Goal: Information Seeking & Learning: Learn about a topic

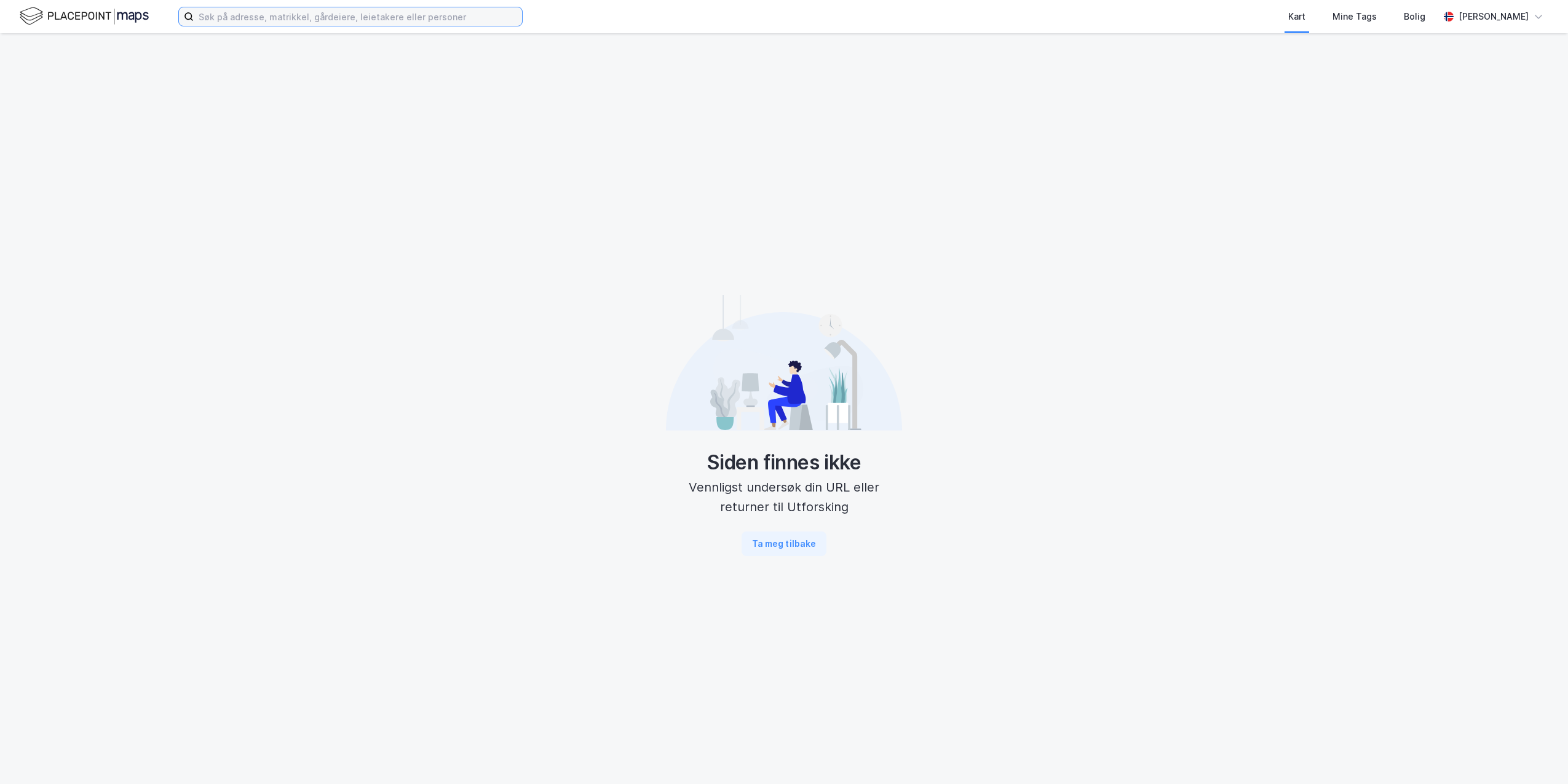
click at [214, 18] on input at bounding box center [358, 17] width 328 height 19
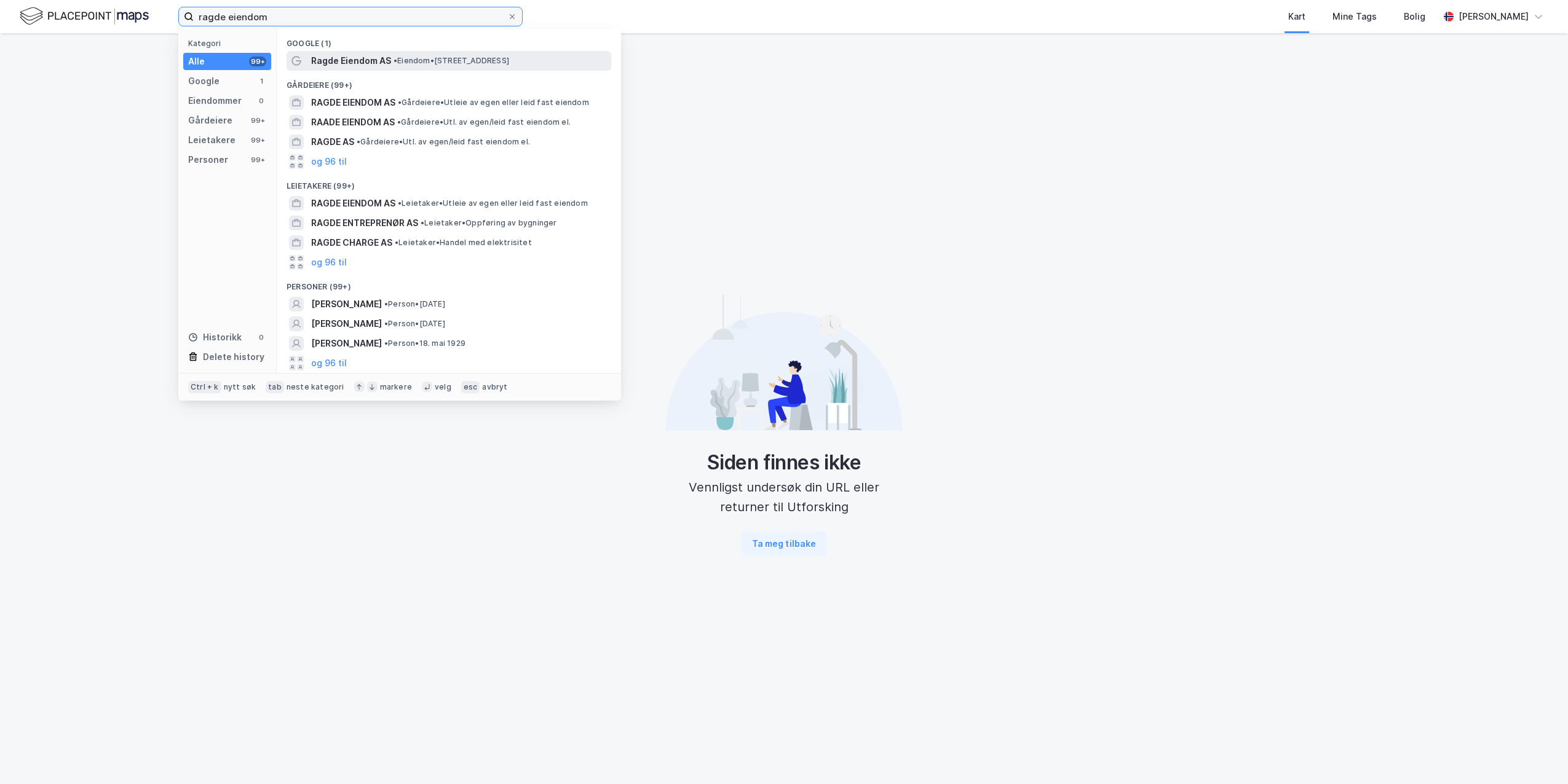
type input "ragde eiendom"
click at [341, 61] on span "Ragde Eiendom AS" at bounding box center [351, 61] width 80 height 15
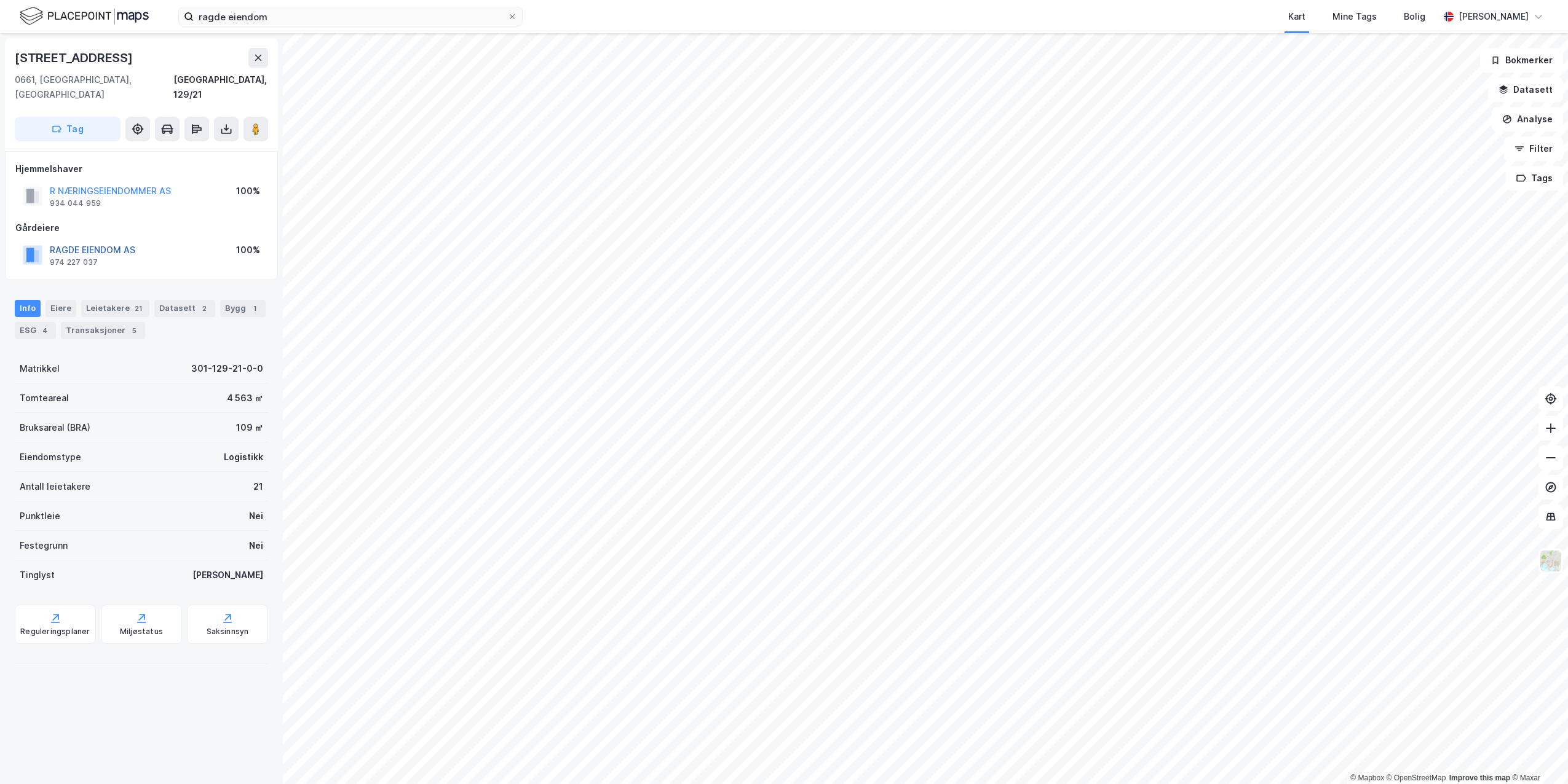
click at [0, 0] on button "RAGDE EIENDOM AS" at bounding box center [0, 0] width 0 height 0
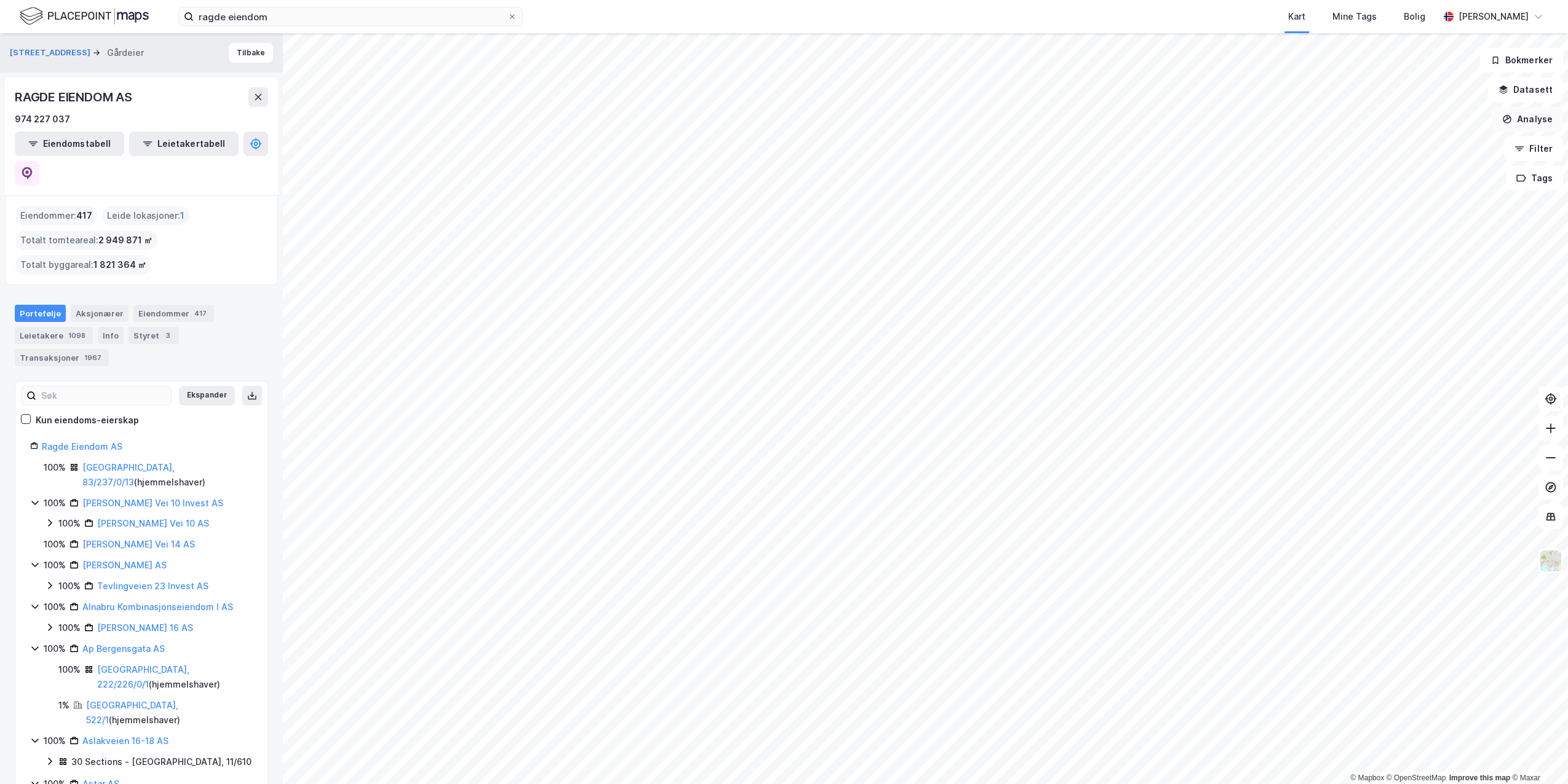
click at [1550, 125] on button "Analyse" at bounding box center [1527, 119] width 71 height 24
click at [1548, 87] on button "Datasett" at bounding box center [1525, 90] width 75 height 24
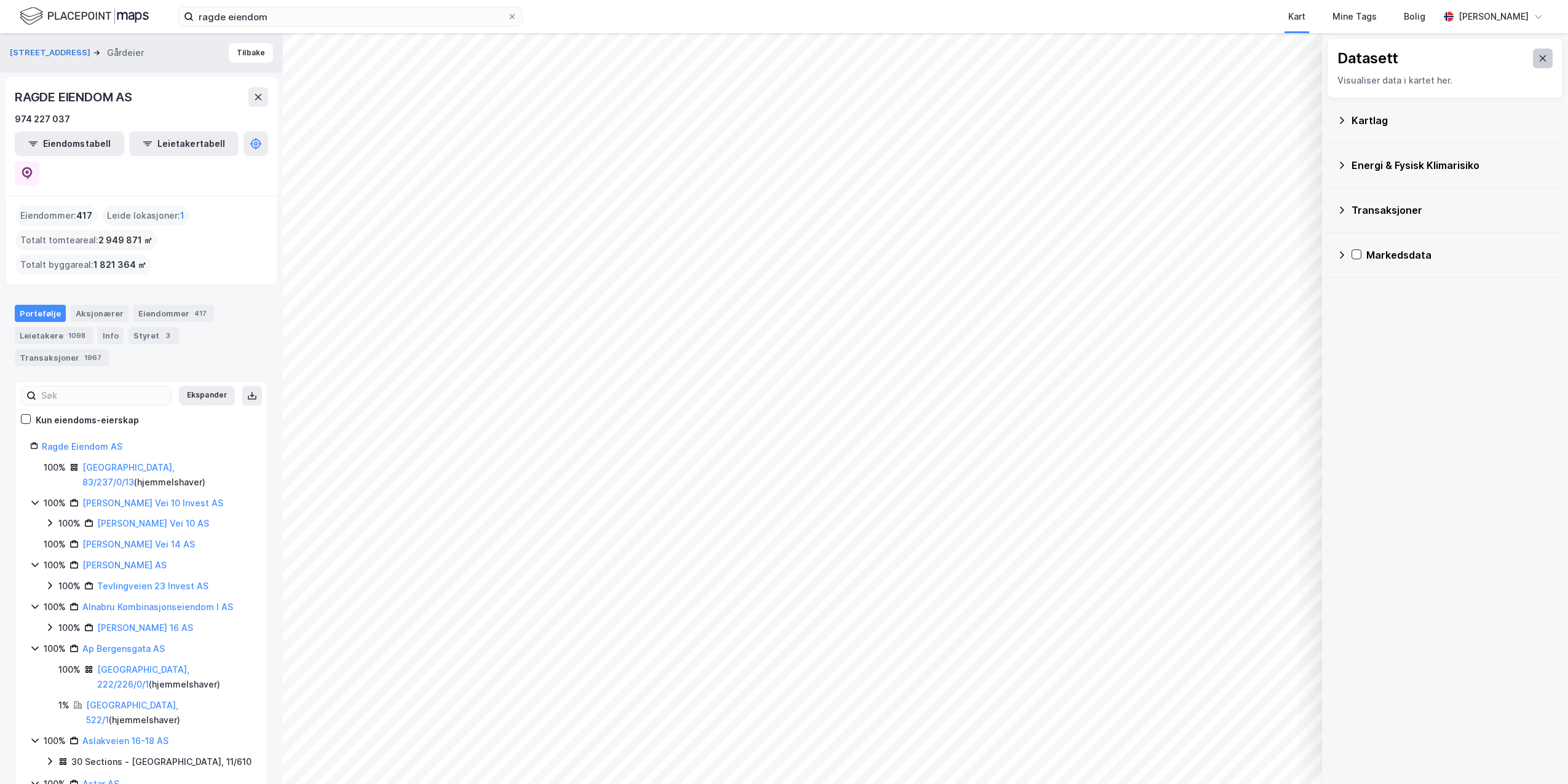
click at [1539, 59] on button at bounding box center [1542, 58] width 20 height 20
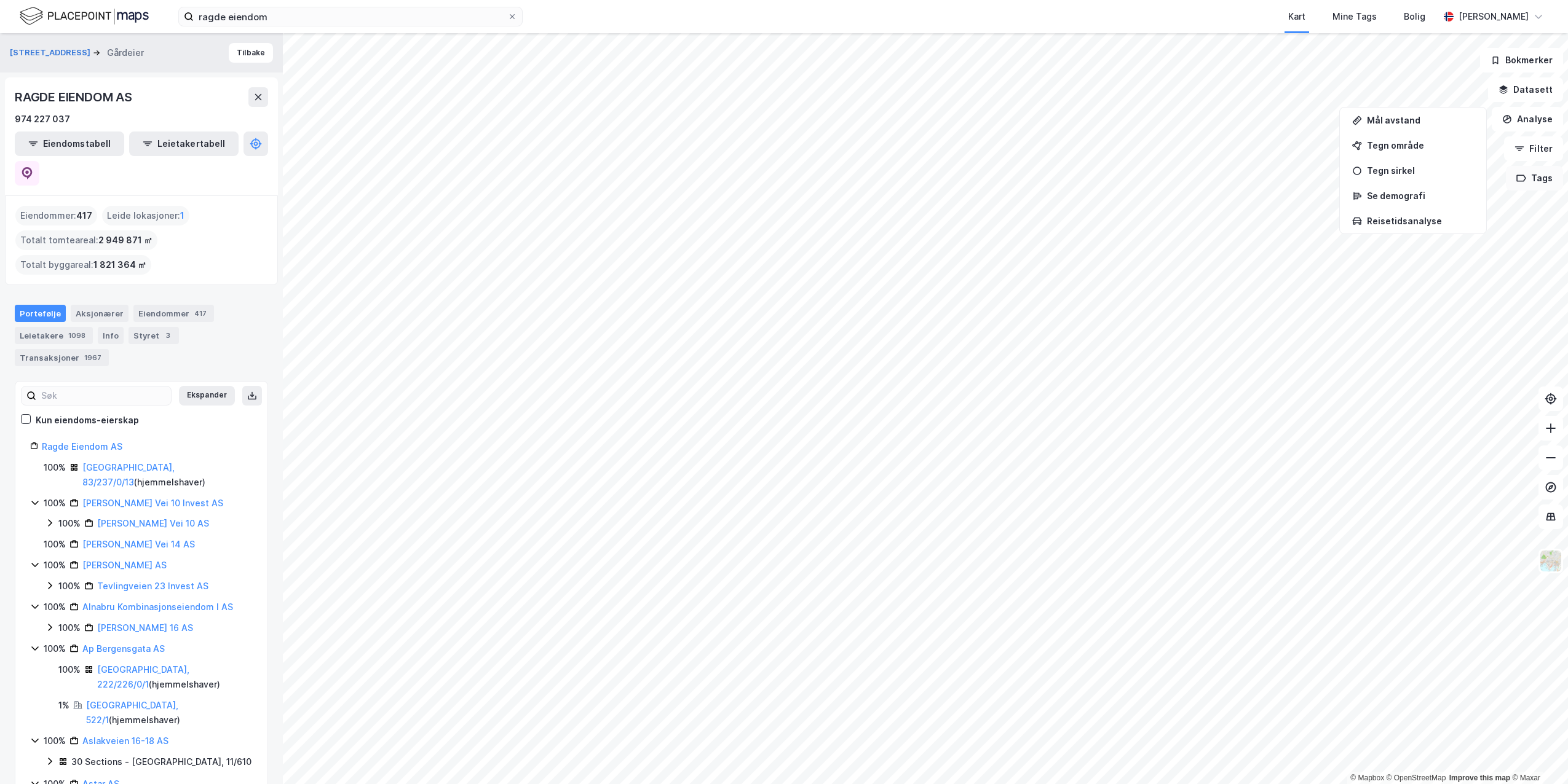
click at [1525, 185] on button "Tags" at bounding box center [1534, 178] width 57 height 24
click at [1525, 184] on button "Tags" at bounding box center [1534, 178] width 57 height 24
click at [192, 307] on div "417" at bounding box center [200, 313] width 17 height 12
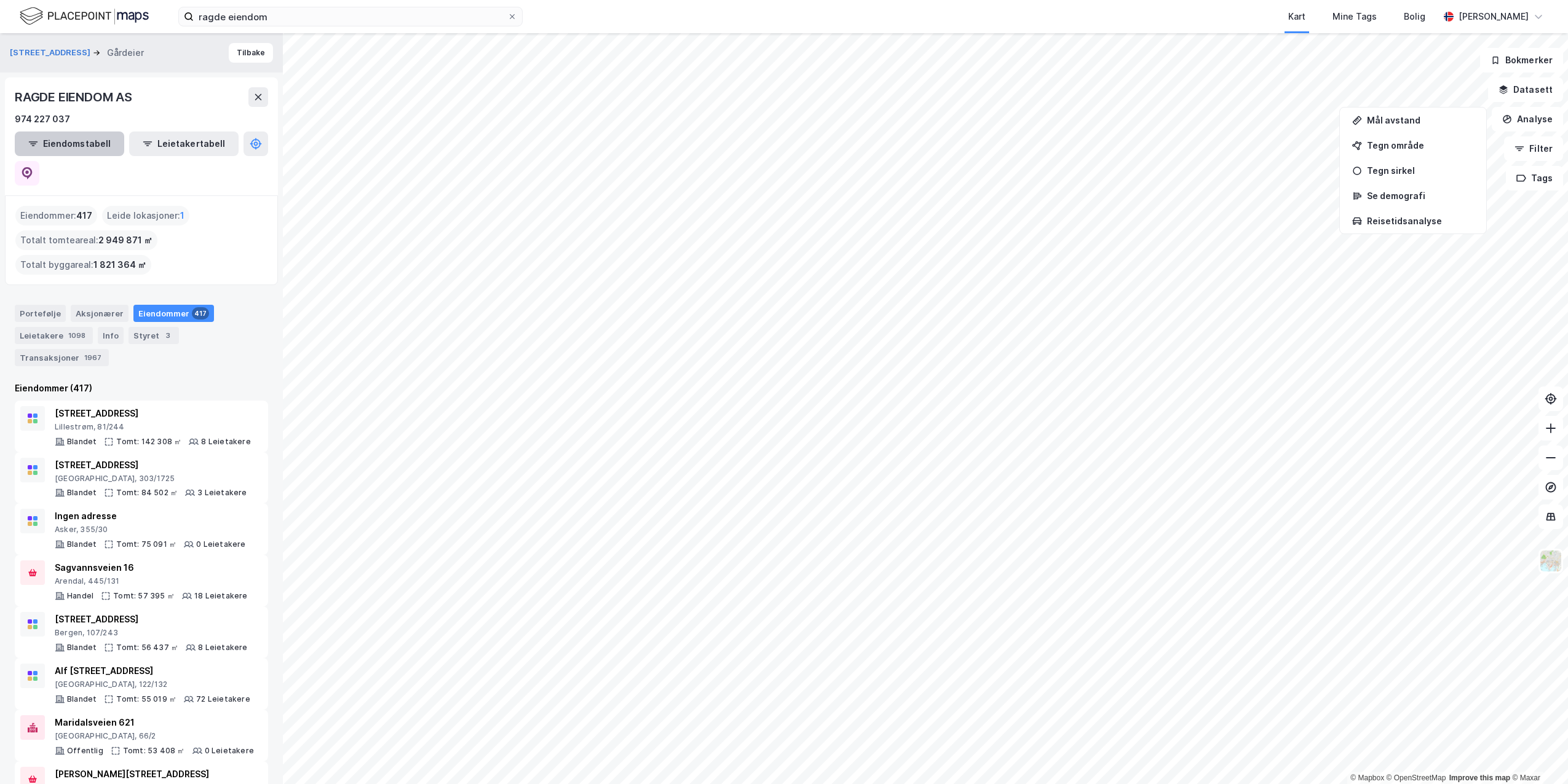
click at [71, 144] on button "Eiendomstabell" at bounding box center [69, 144] width 109 height 24
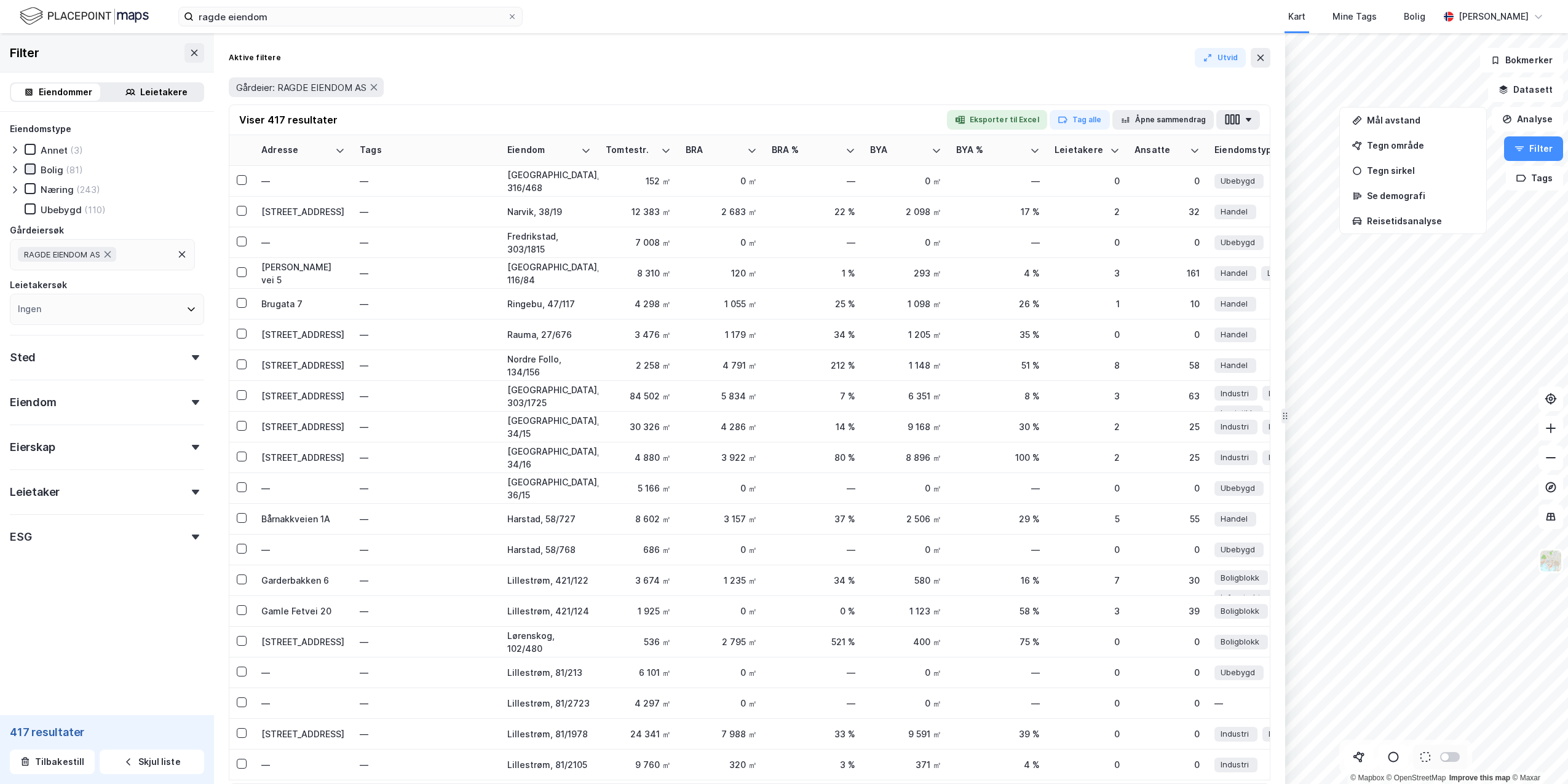
click at [31, 172] on icon at bounding box center [29, 168] width 8 height 8
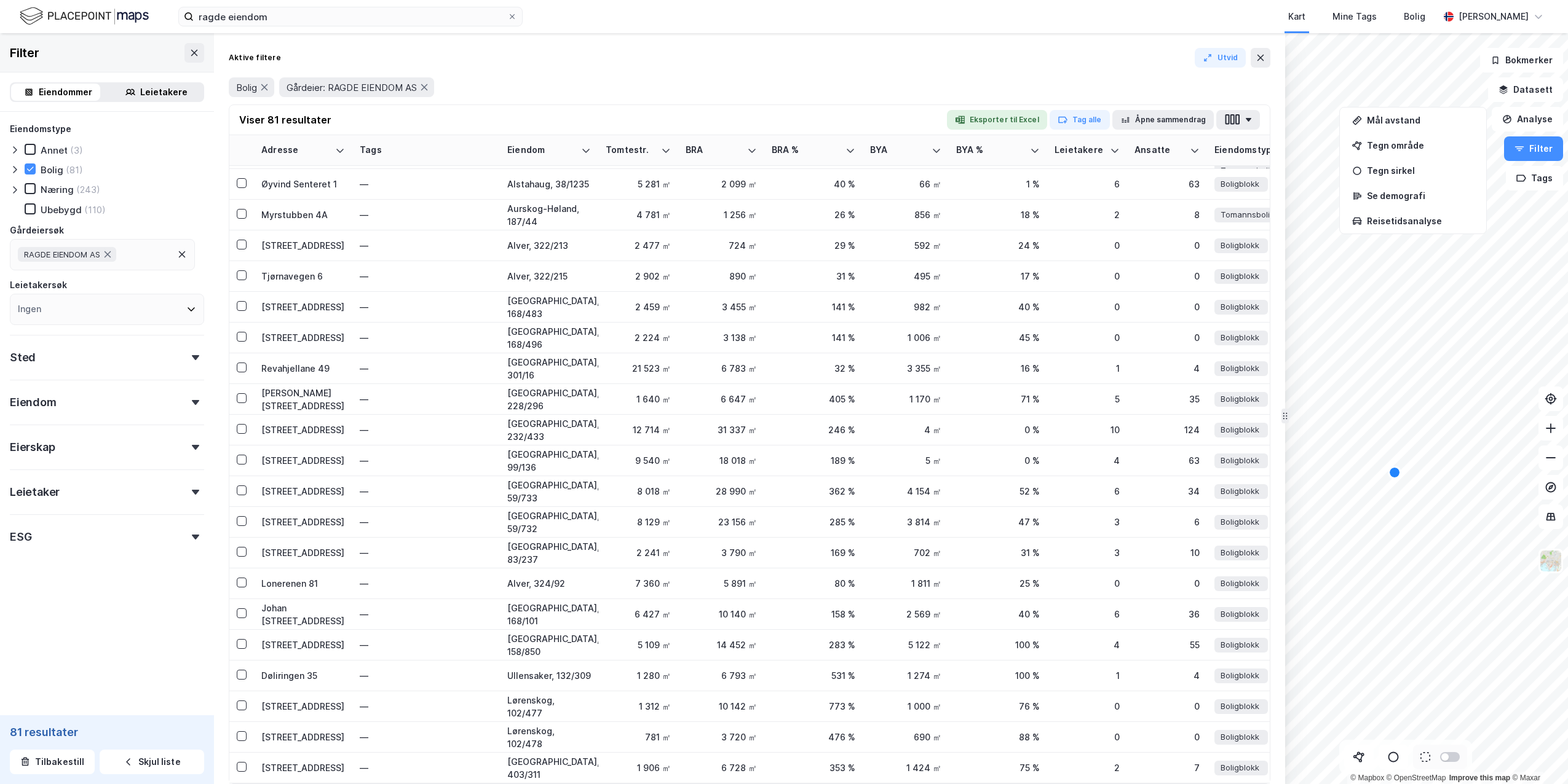
scroll to position [1881, 0]
click at [987, 120] on button "Eksporter til Excel" at bounding box center [997, 120] width 101 height 20
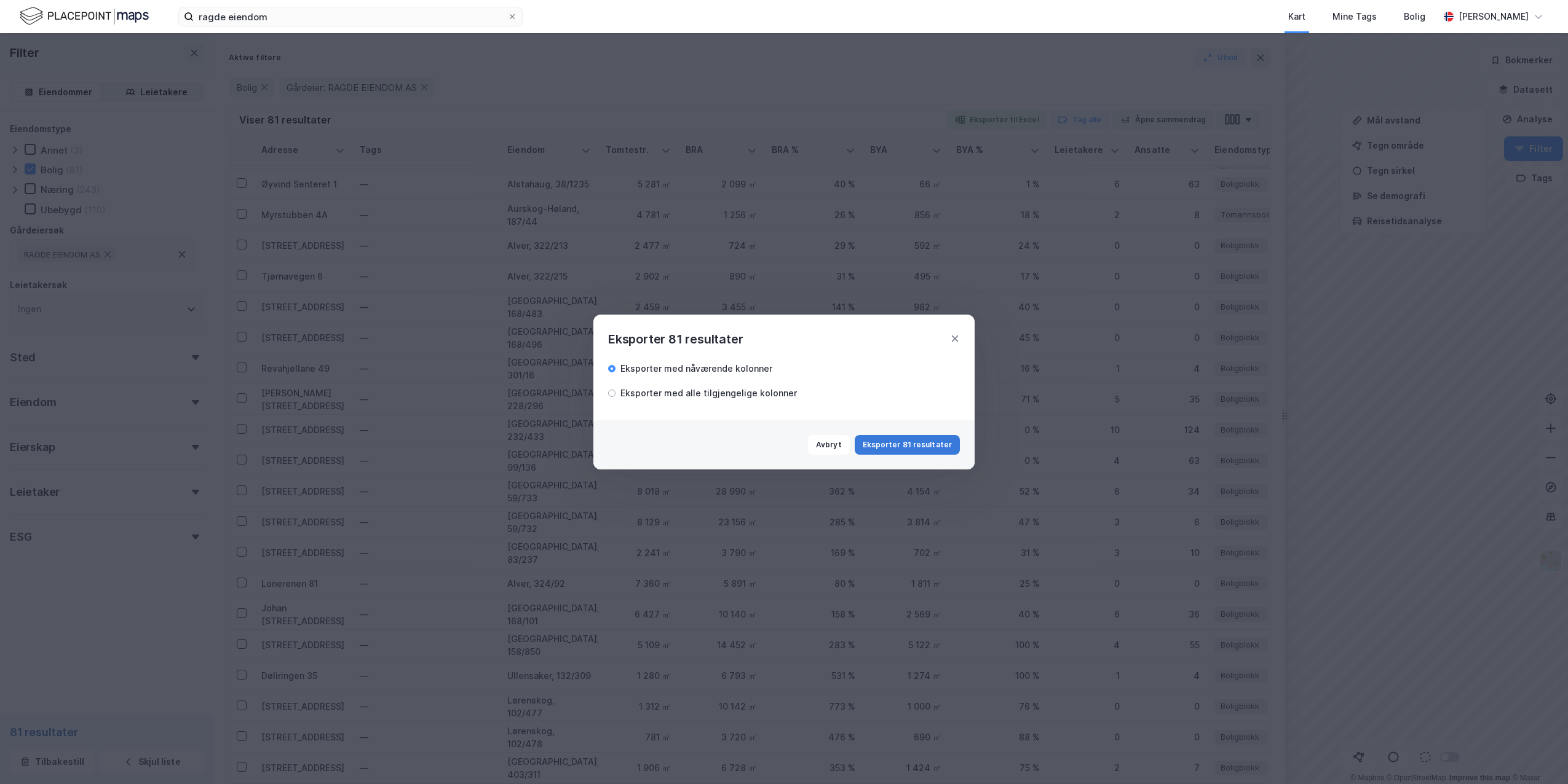
click at [877, 440] on button "Eksporter 81 resultater" at bounding box center [907, 445] width 105 height 20
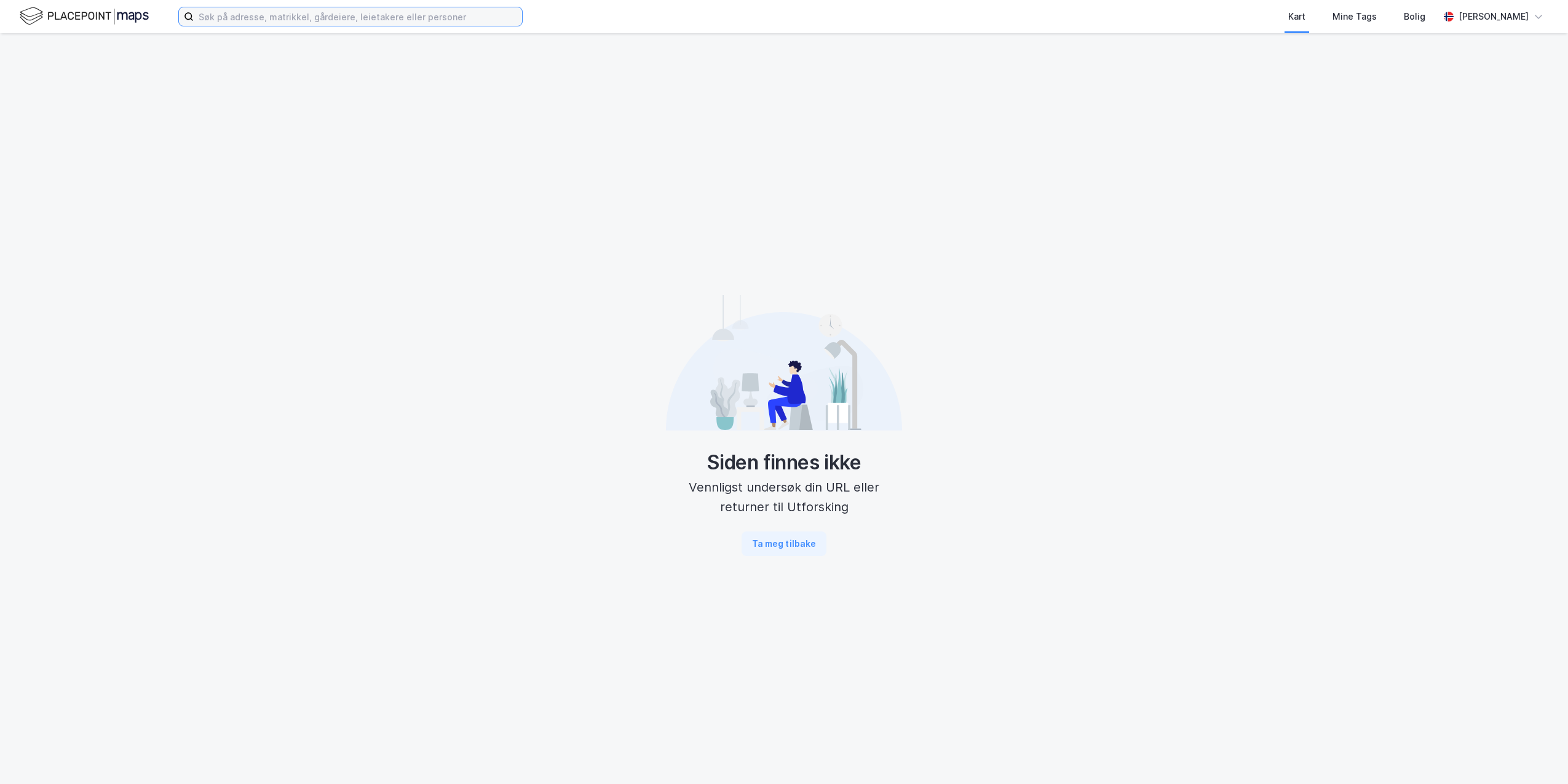
click at [252, 22] on input at bounding box center [358, 17] width 328 height 19
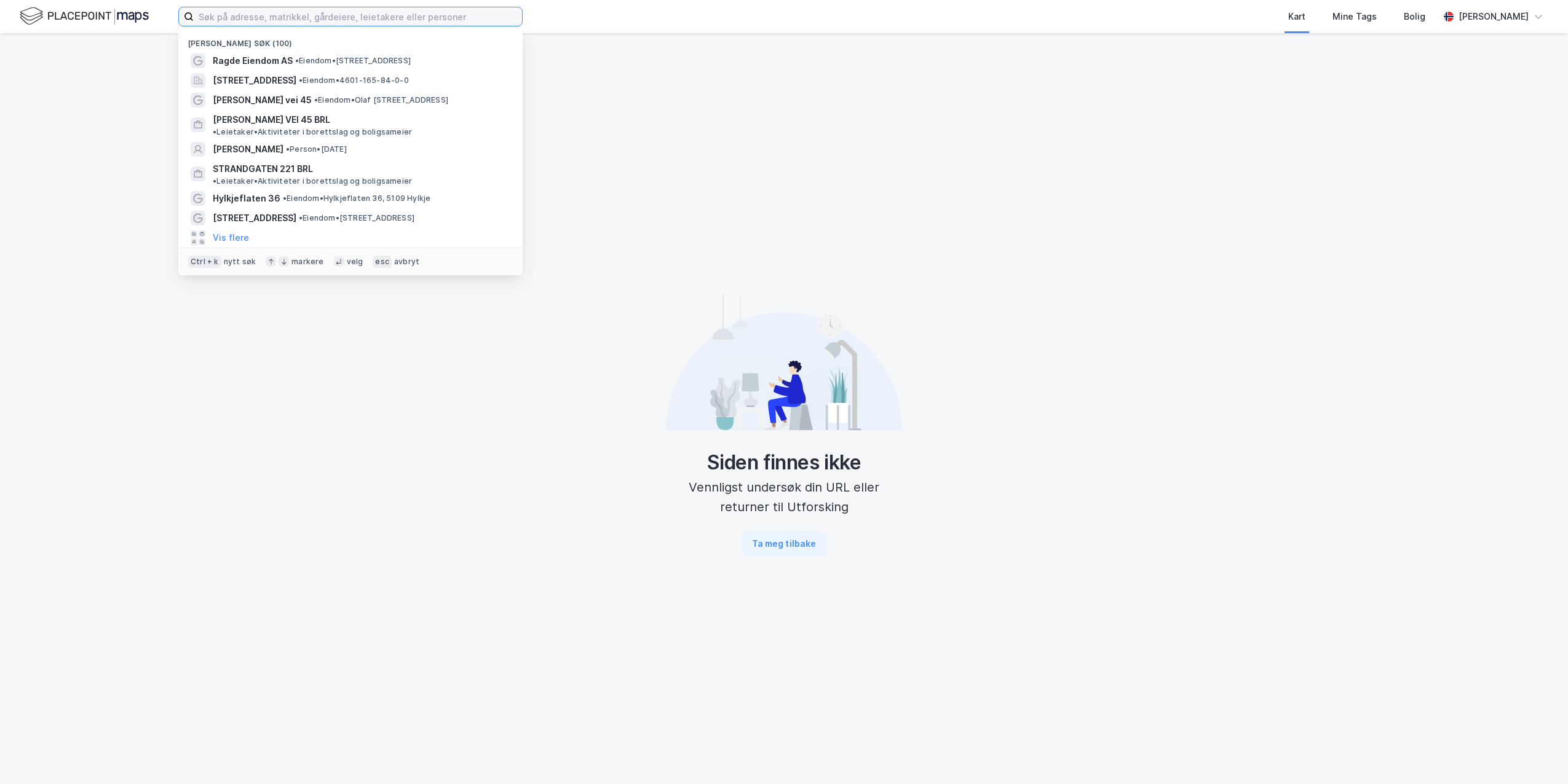
paste input "Mosenteret"
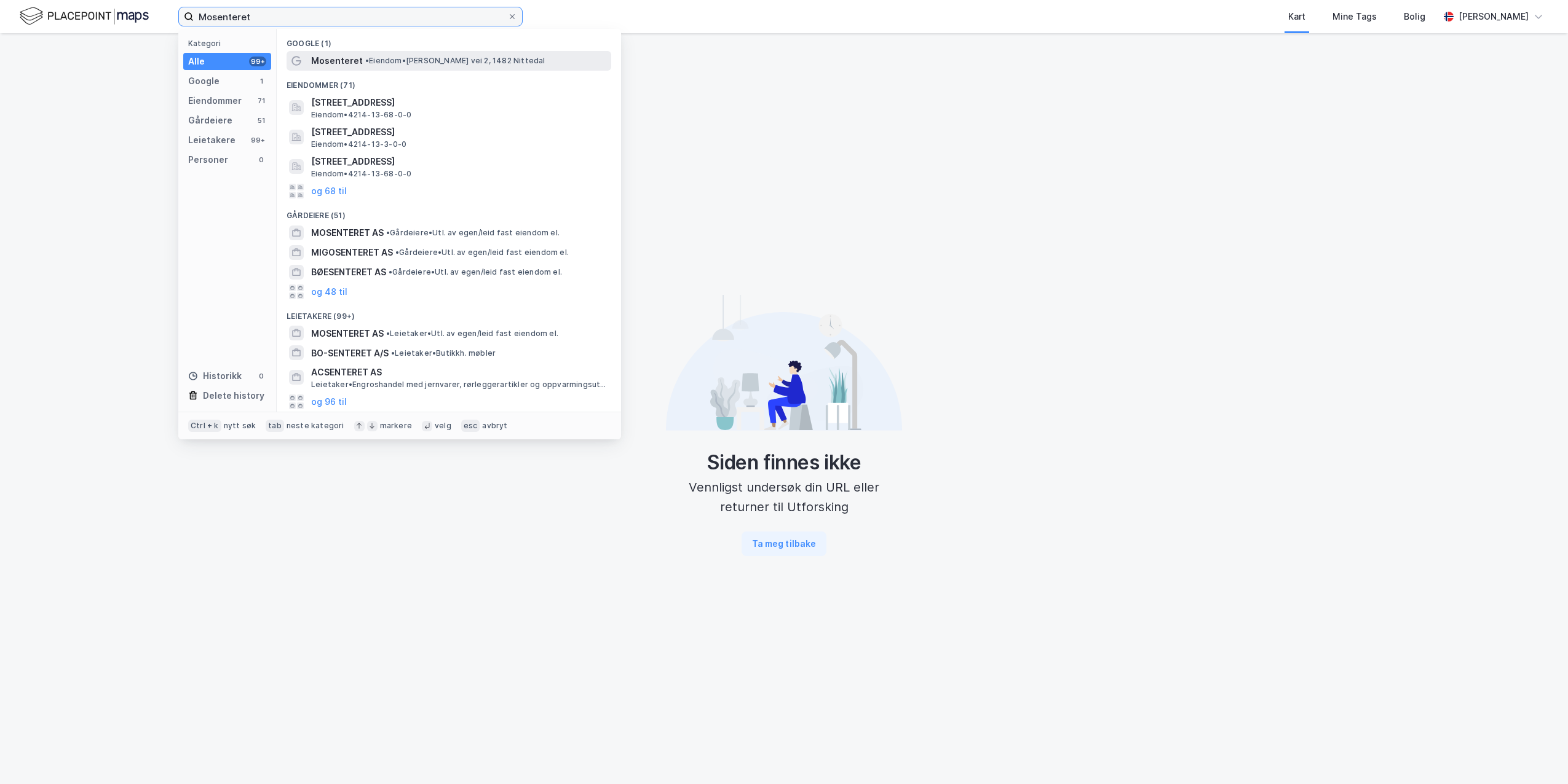
type input "Mosenteret"
click at [360, 63] on div "Mosenteret • Eiendom • Mattias Skytters vei 2, 1482 Nittedal" at bounding box center [460, 61] width 298 height 15
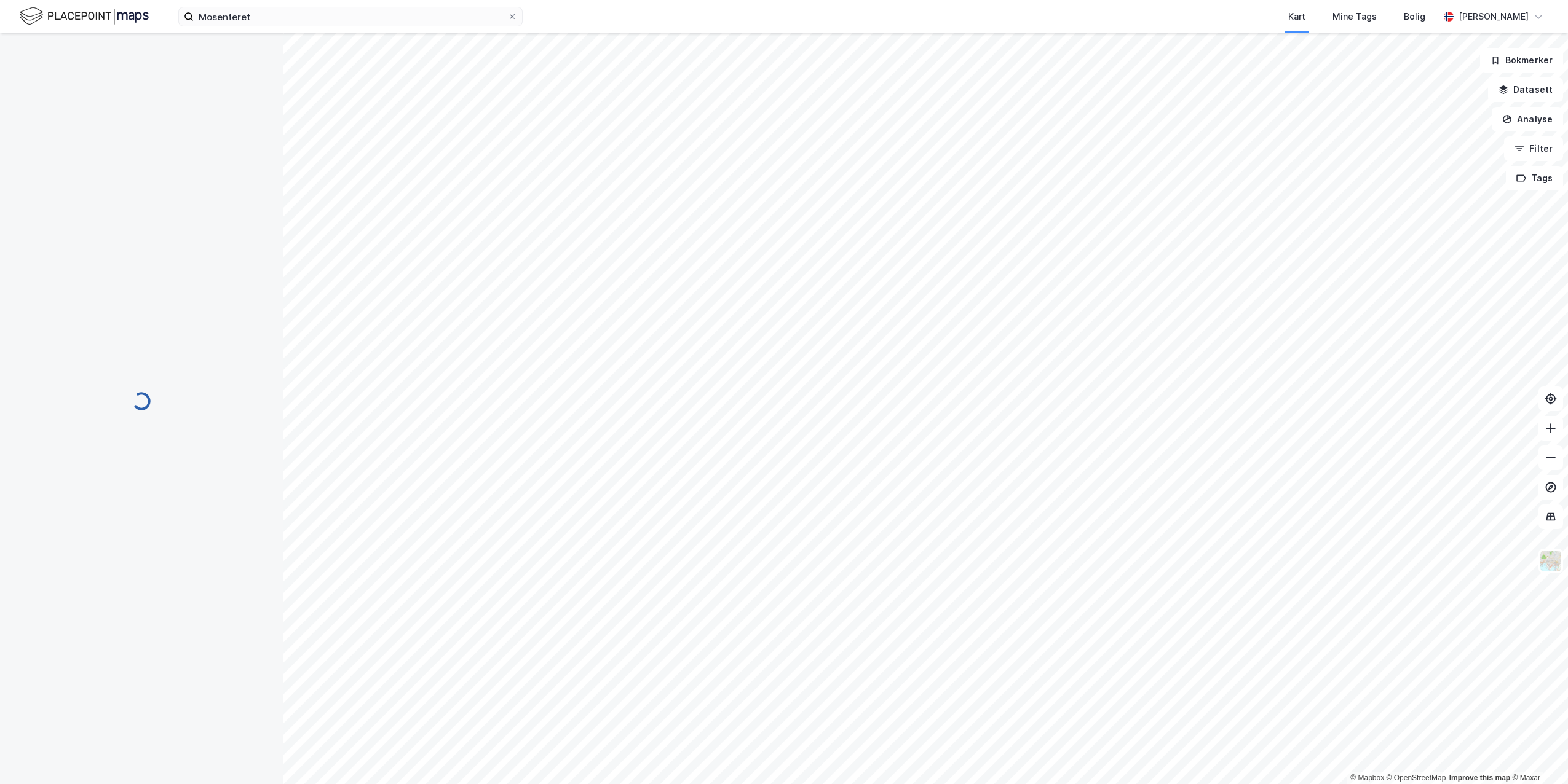
scroll to position [1, 0]
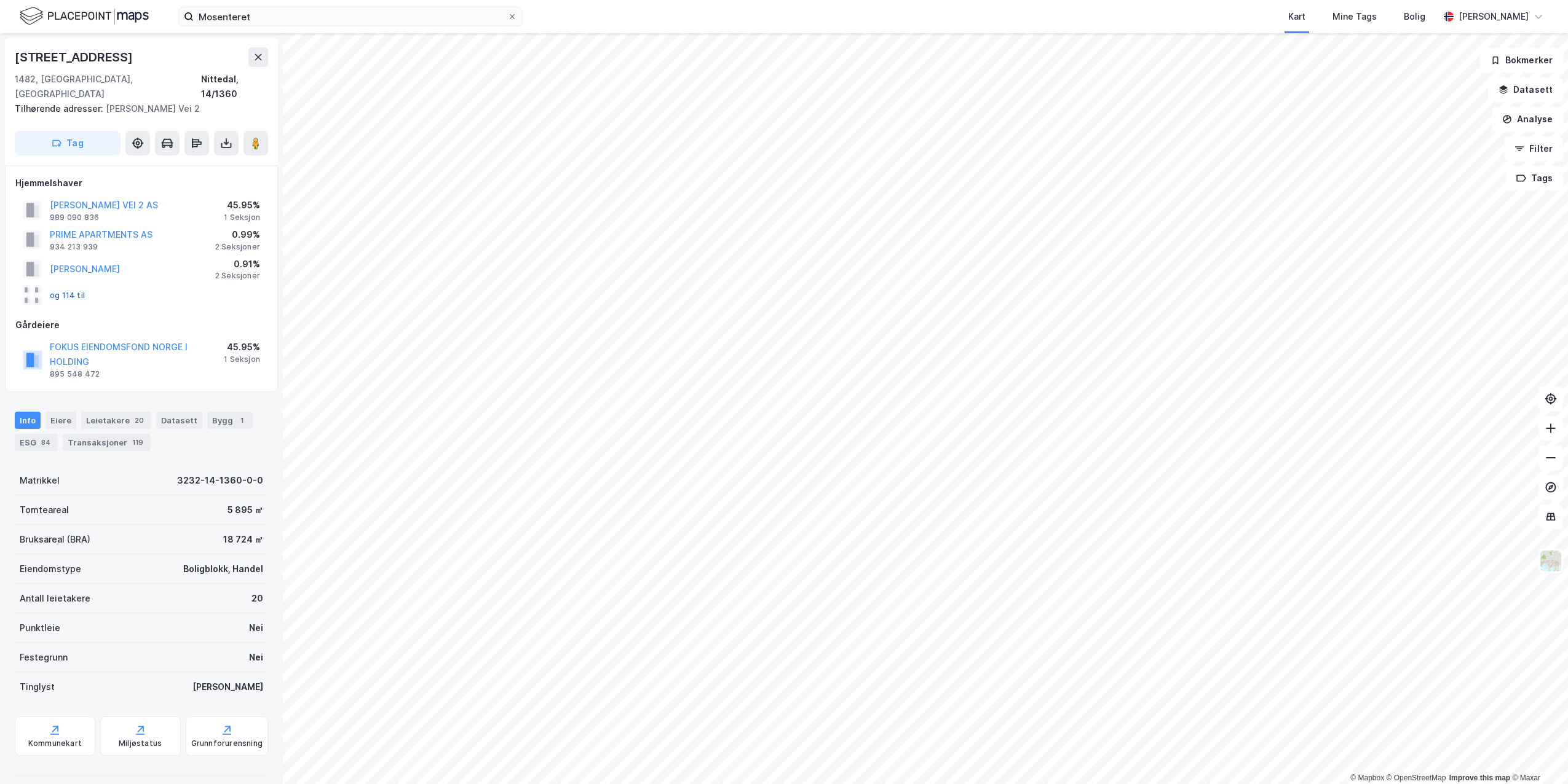
click at [0, 0] on button "og 114 til" at bounding box center [0, 0] width 0 height 0
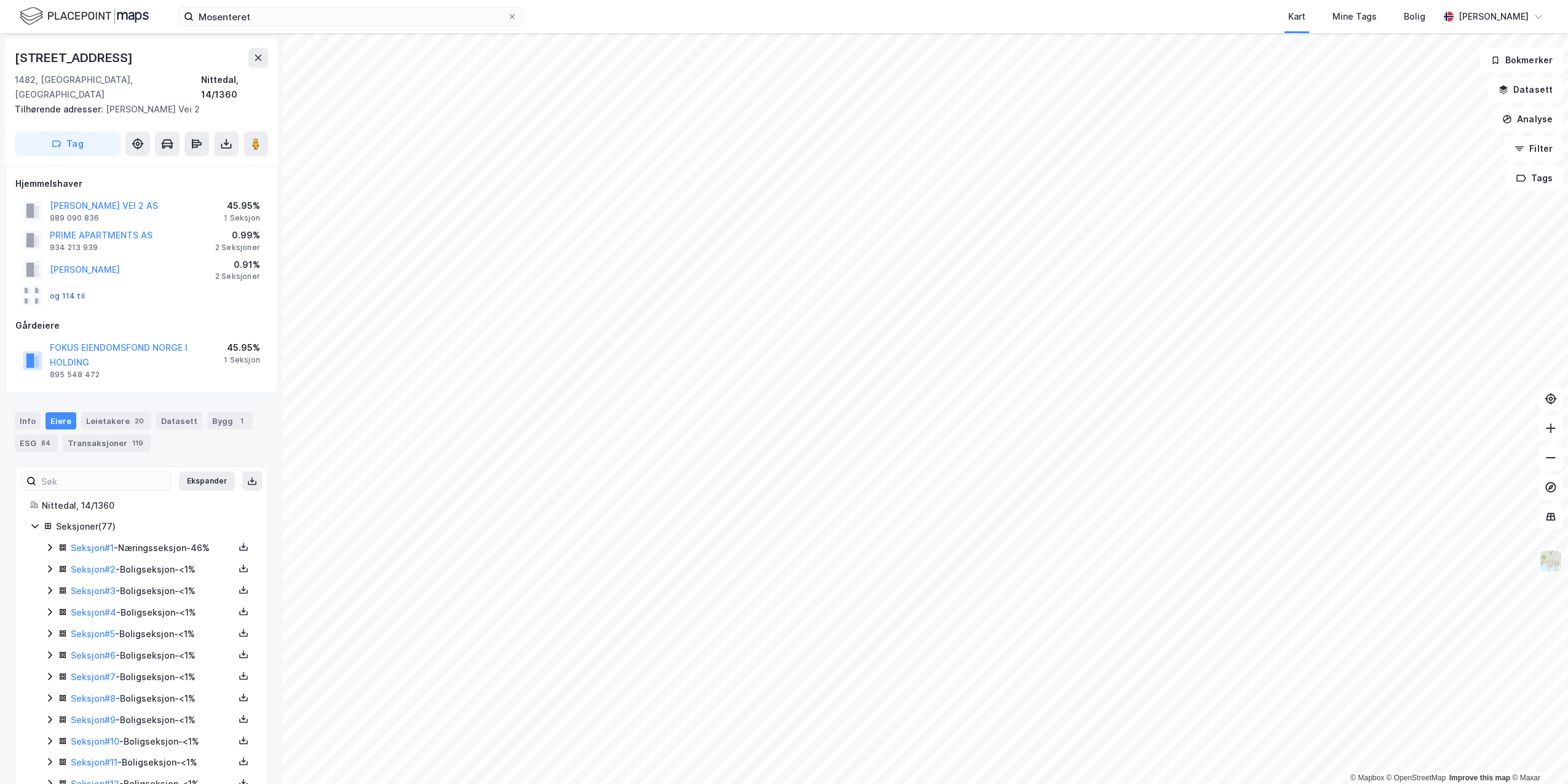
click at [0, 0] on button "og 114 til" at bounding box center [0, 0] width 0 height 0
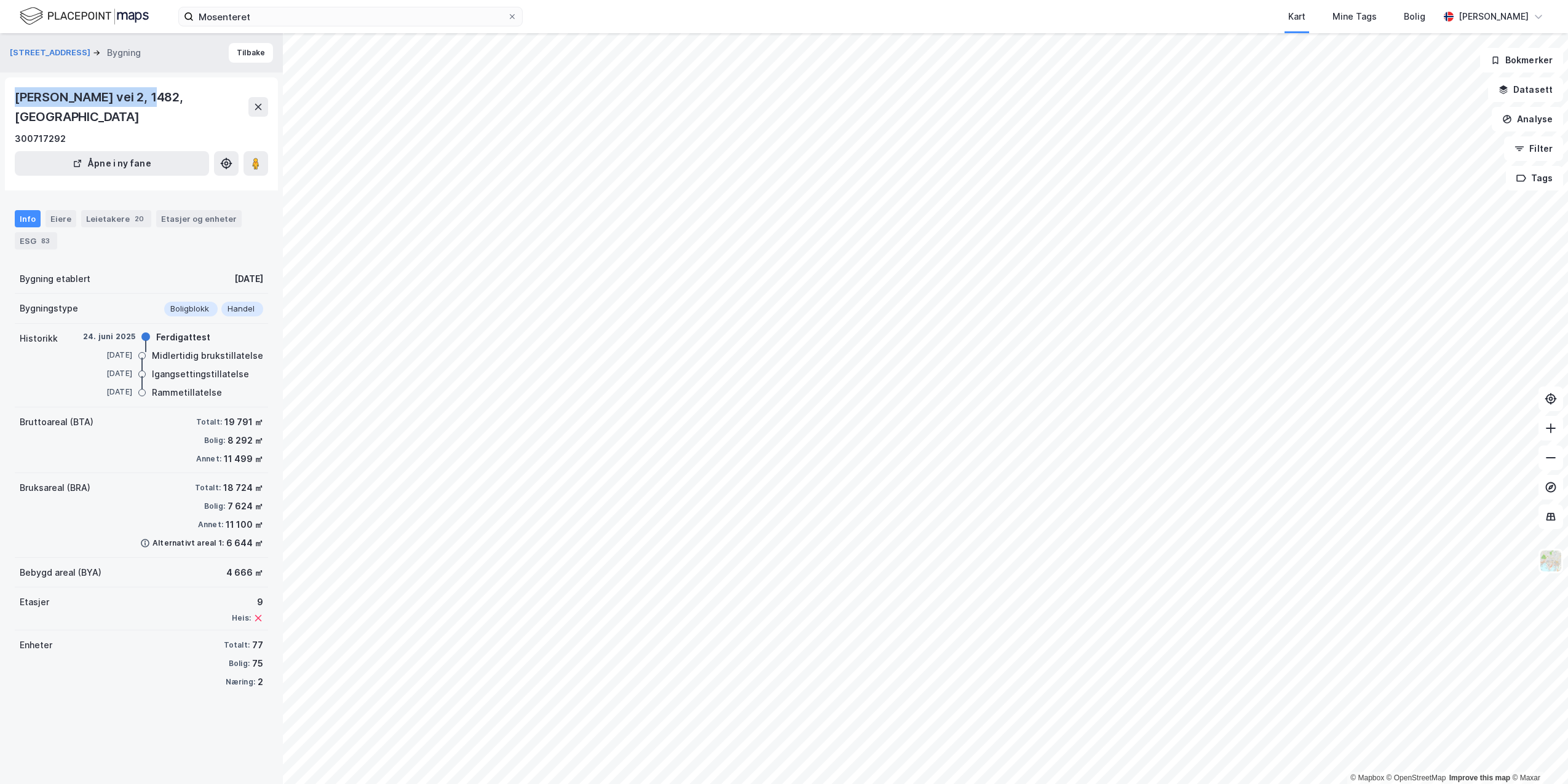
drag, startPoint x: 136, startPoint y: 96, endPoint x: 6, endPoint y: 86, distance: 130.4
click at [6, 86] on div "Mattias skytters vei 2, 1482, AKERSHUS 300717292 Åpne i ny fane" at bounding box center [141, 134] width 273 height 113
copy div "Mattias skytters vei 2"
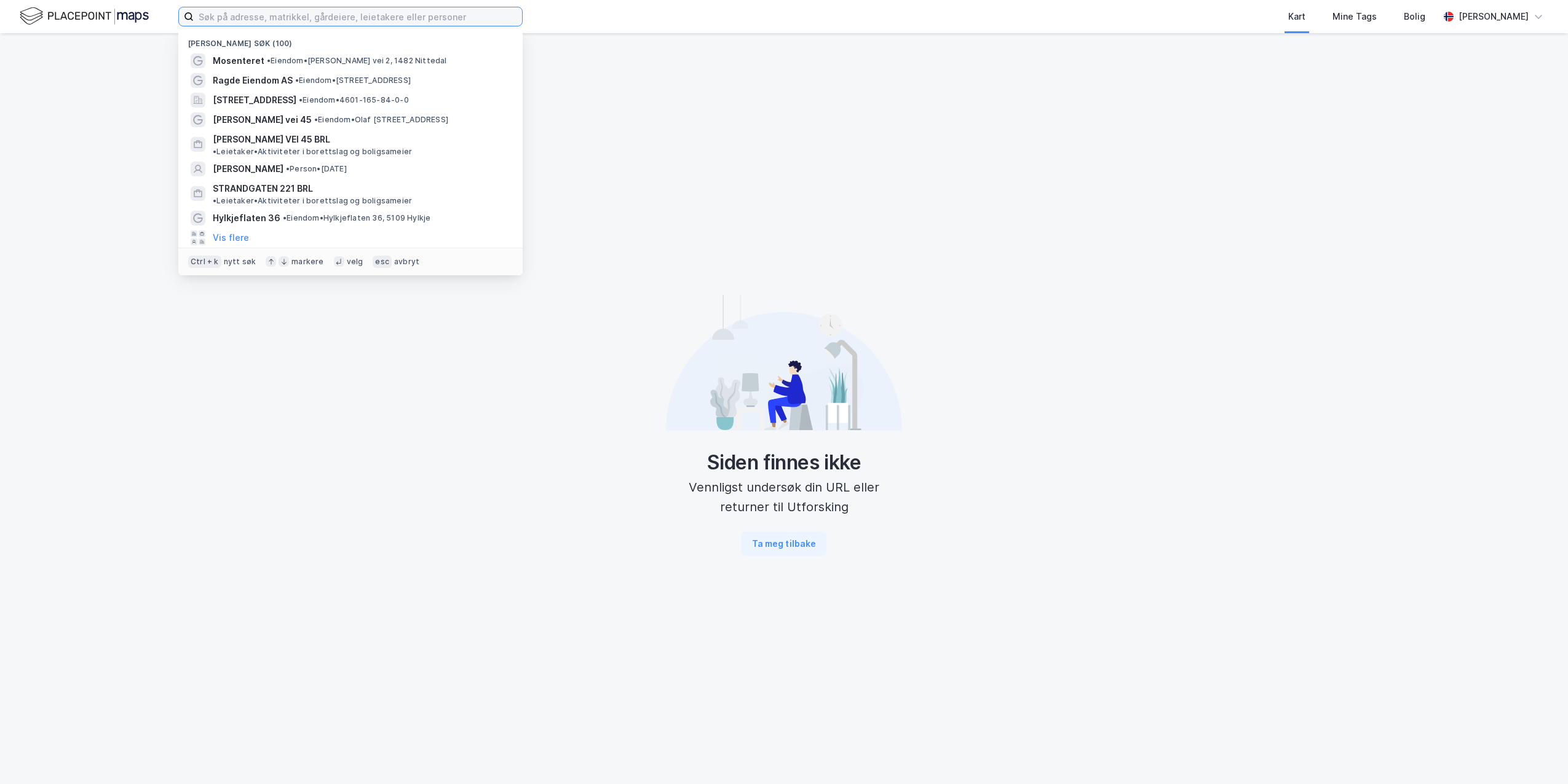
click at [295, 22] on input at bounding box center [358, 17] width 328 height 19
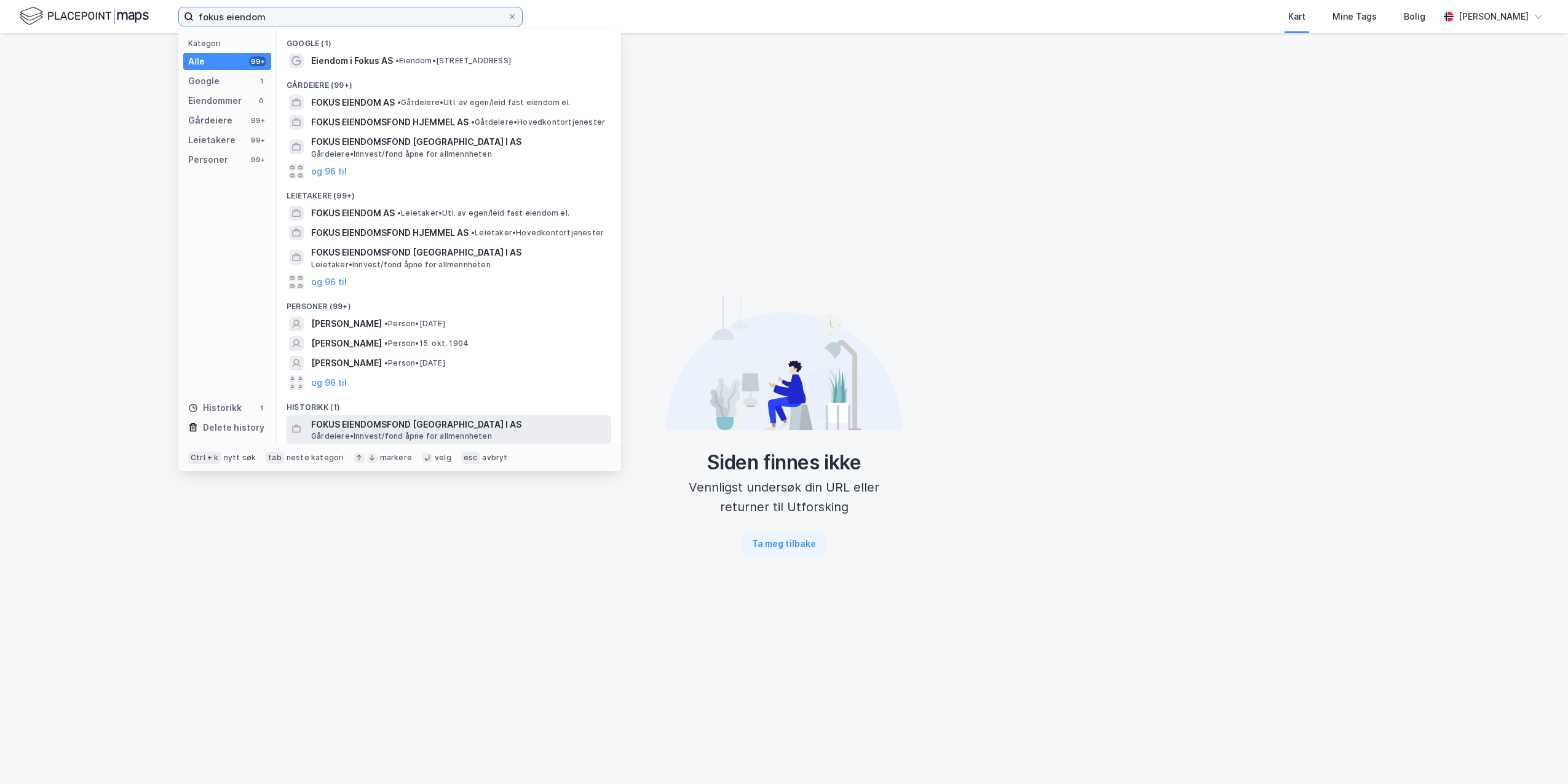
type input "fokus eiendom"
click at [381, 426] on span "FOKUS EIENDOMSFOND NORGE I AS" at bounding box center [458, 424] width 295 height 15
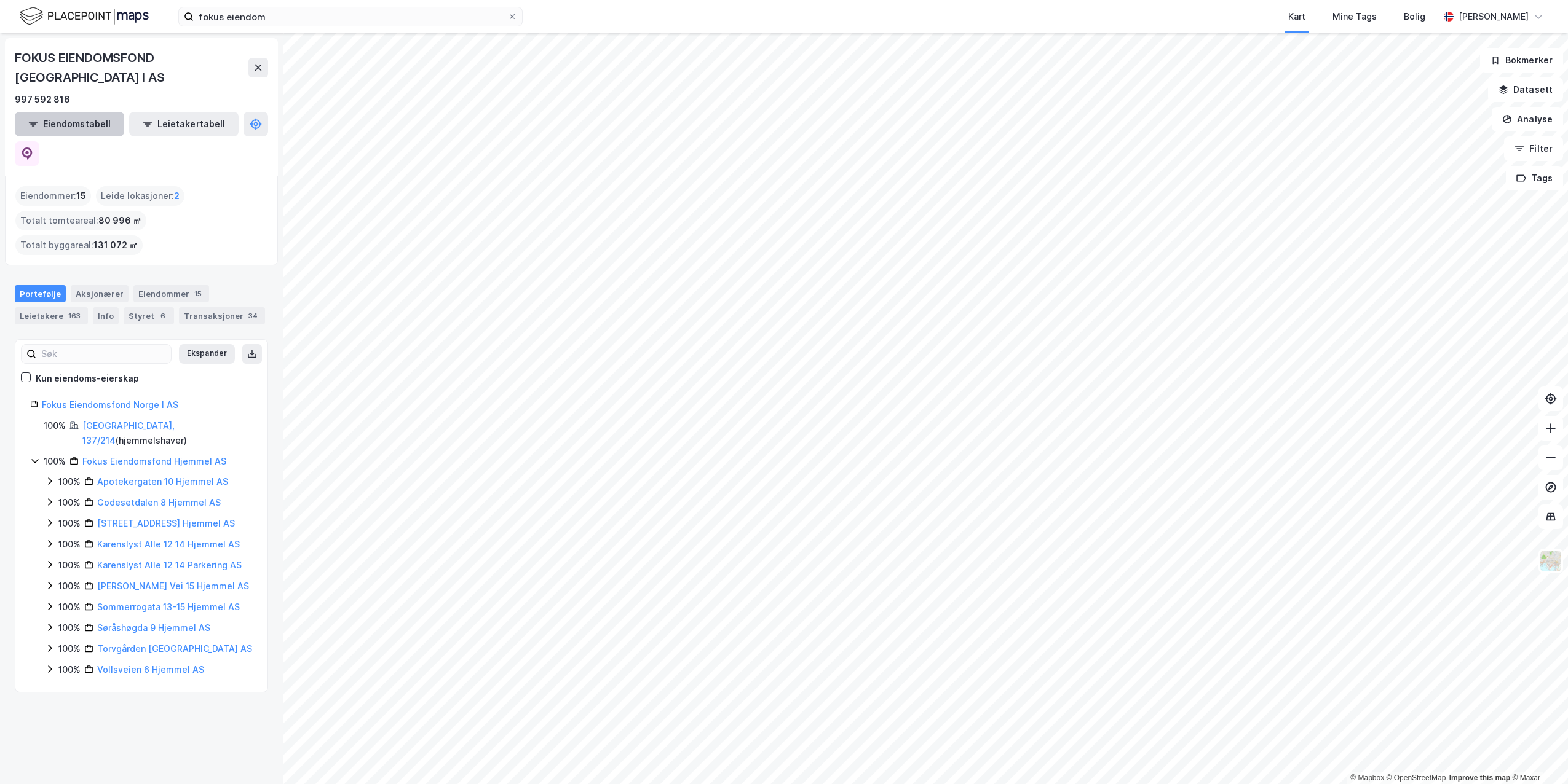
click at [70, 112] on button "Eiendomstabell" at bounding box center [69, 124] width 109 height 24
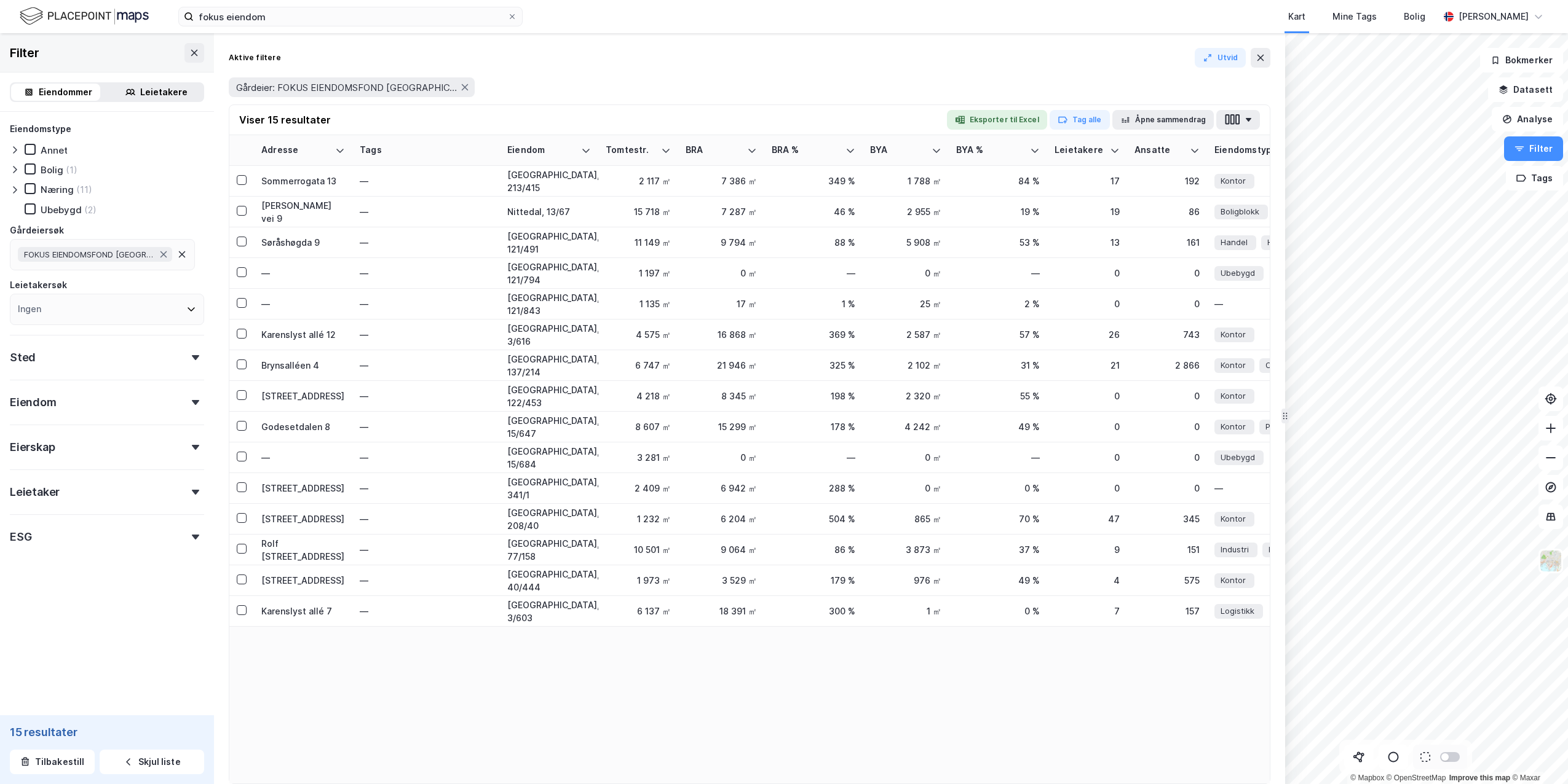
click at [538, 65] on div "Aktive filtere Utvid" at bounding box center [749, 58] width 1042 height 20
click at [515, 84] on div "Gårdeier: FOKUS EIENDOMSFOND NORGE I AS" at bounding box center [749, 87] width 1042 height 20
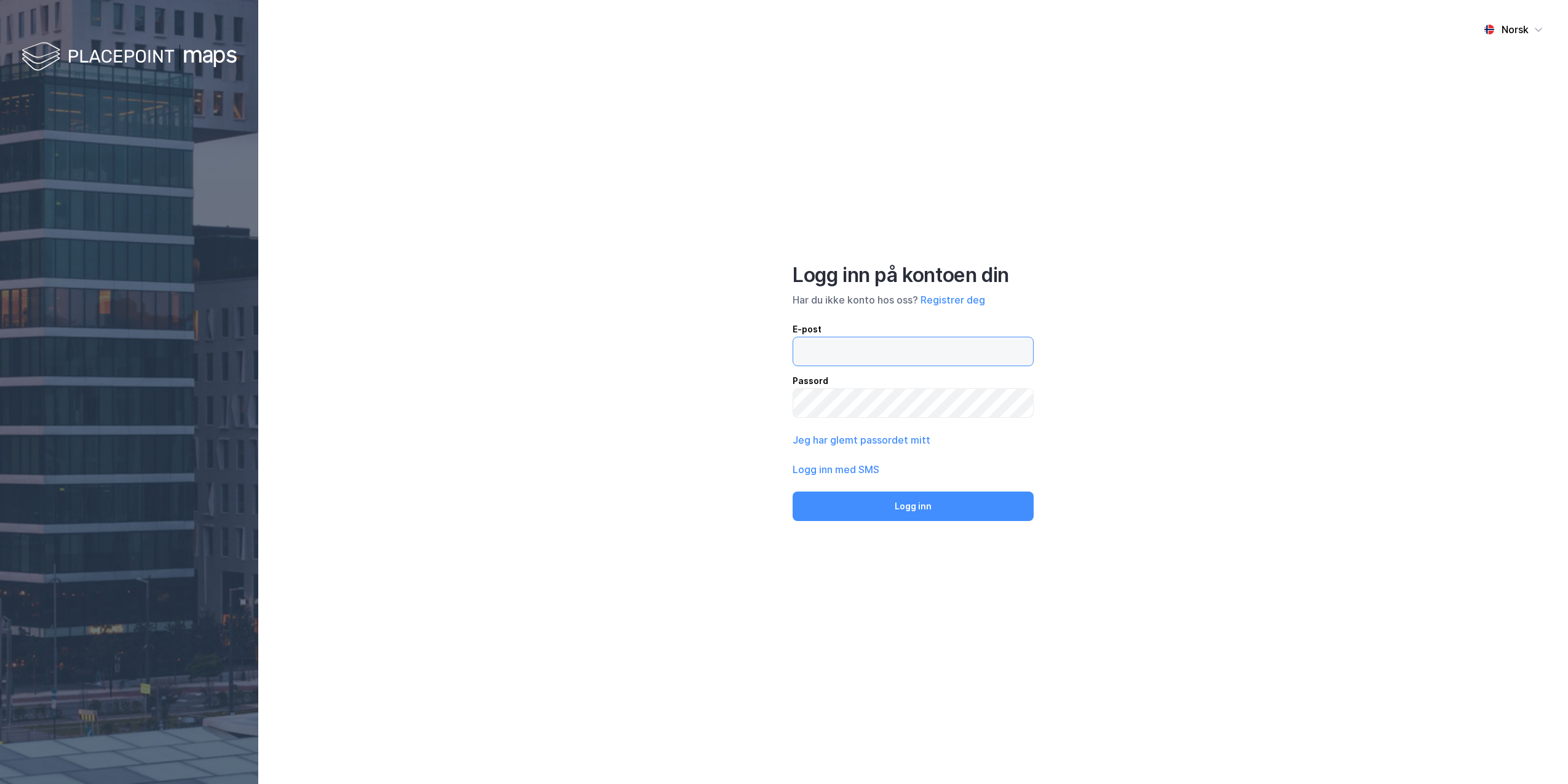
type input "[PERSON_NAME][EMAIL_ADDRESS][DOMAIN_NAME]"
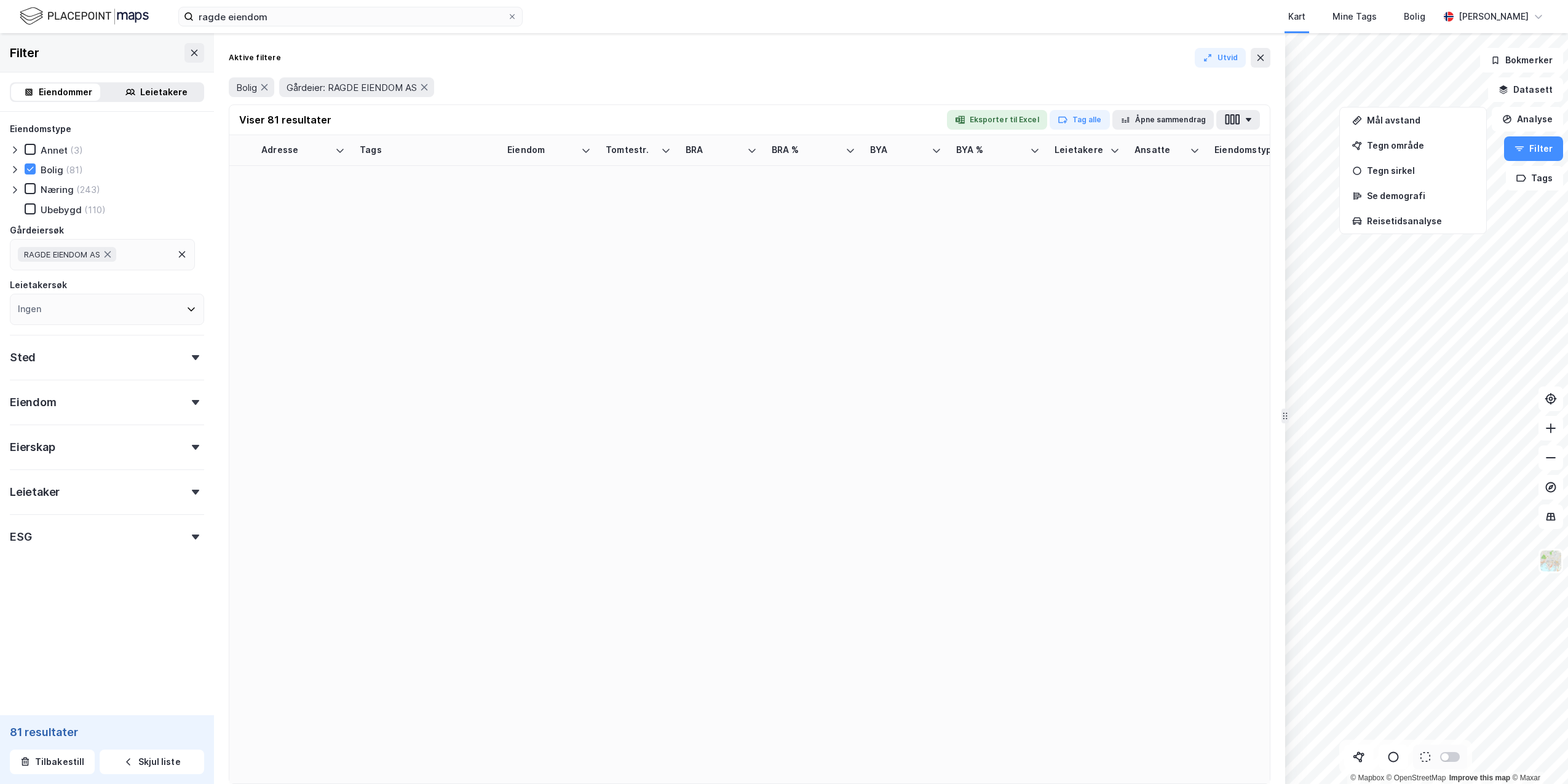
scroll to position [1881, 0]
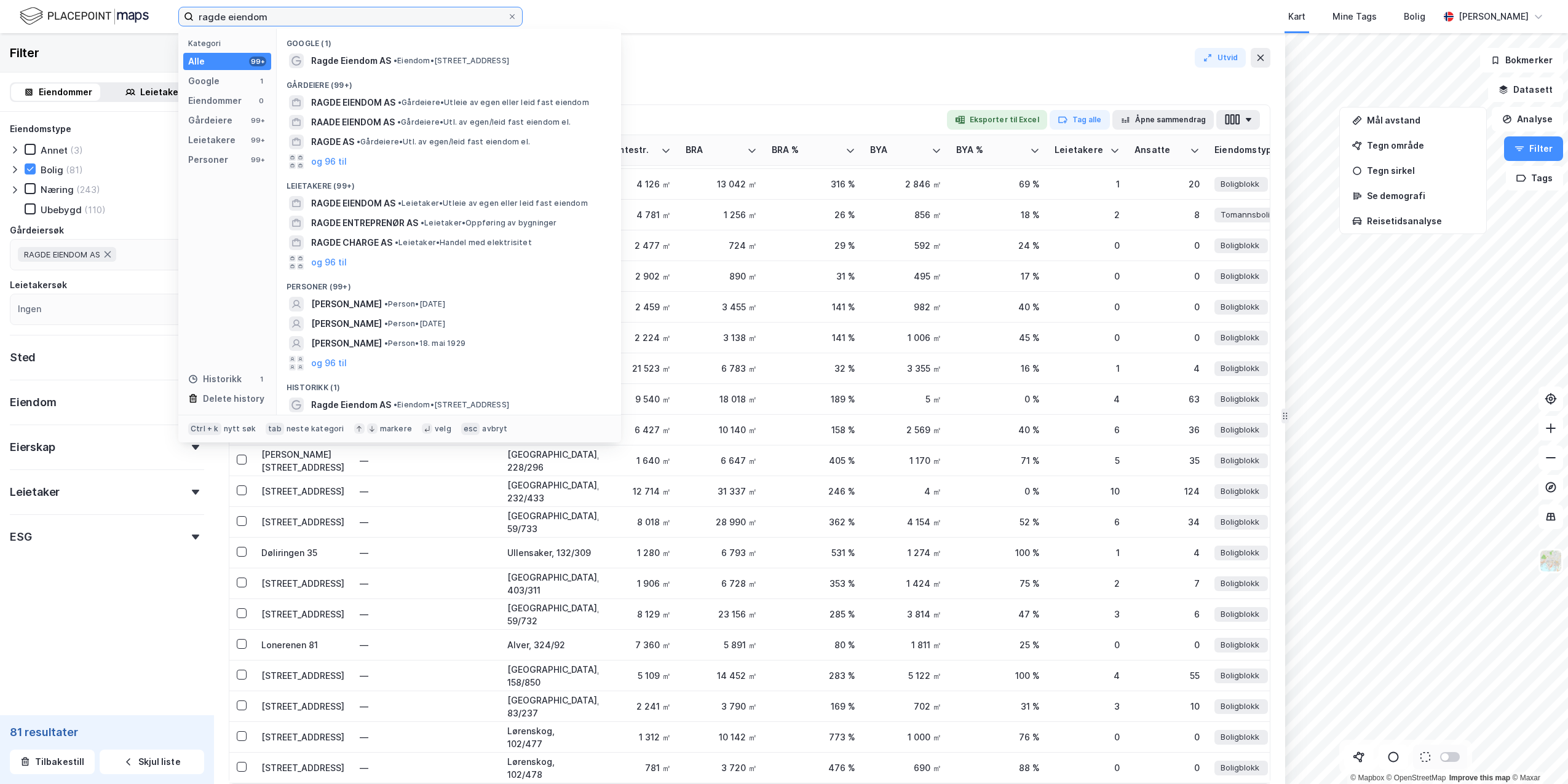
drag, startPoint x: 282, startPoint y: 21, endPoint x: 178, endPoint y: 12, distance: 104.4
click at [121, 16] on div "ragde eiendom Kategori Alle 99+ Google 1 Eiendommer 0 Gårdeiere 99+ Leietakere …" at bounding box center [784, 17] width 1568 height 33
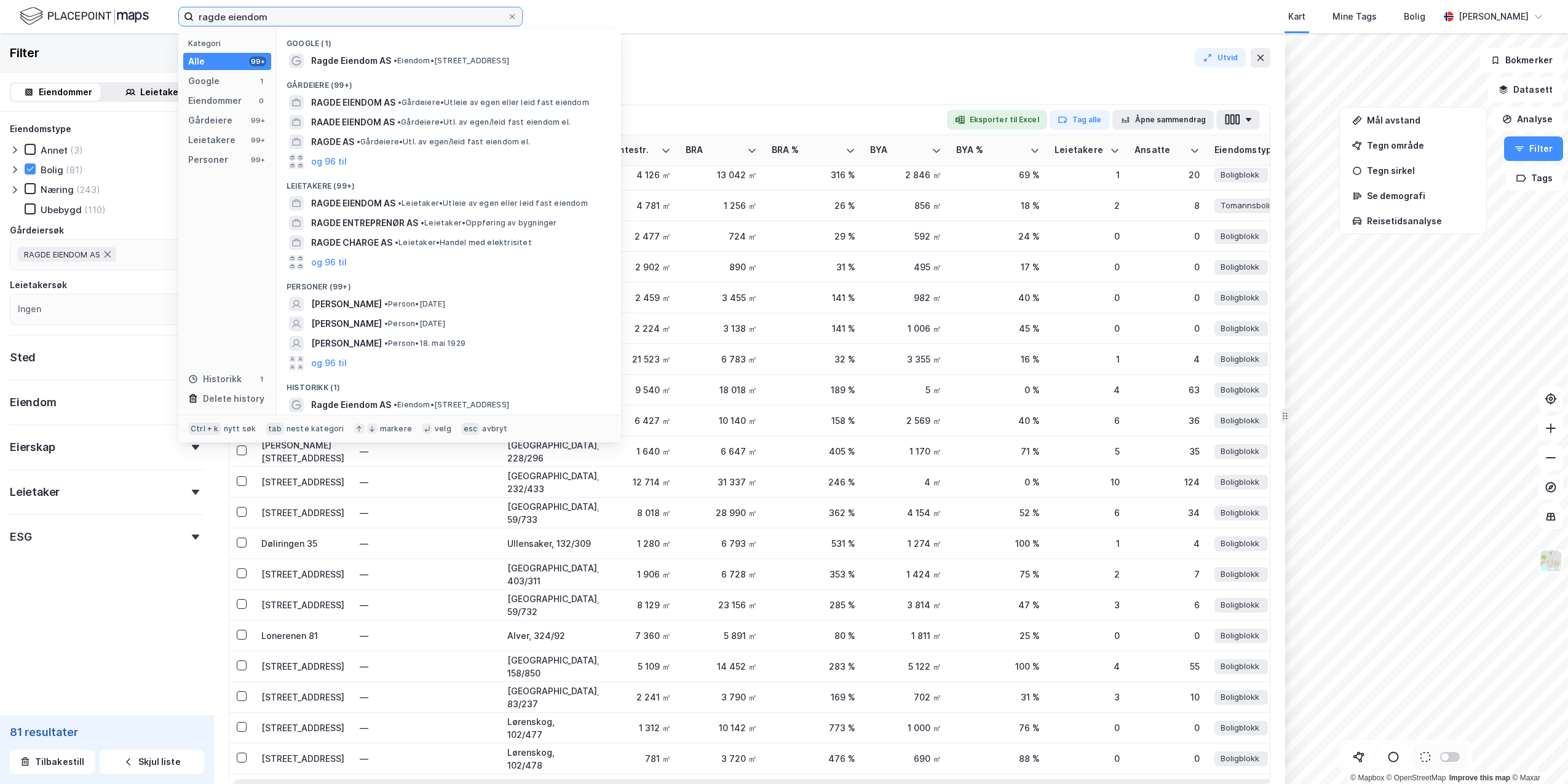
click at [279, 11] on input "ragde eiendom" at bounding box center [351, 17] width 314 height 19
click at [281, 13] on input "ragde eiendom" at bounding box center [351, 17] width 314 height 19
click at [661, 76] on div "Bolig Gårdeier: RAGDE EIENDOM AS" at bounding box center [749, 87] width 1042 height 35
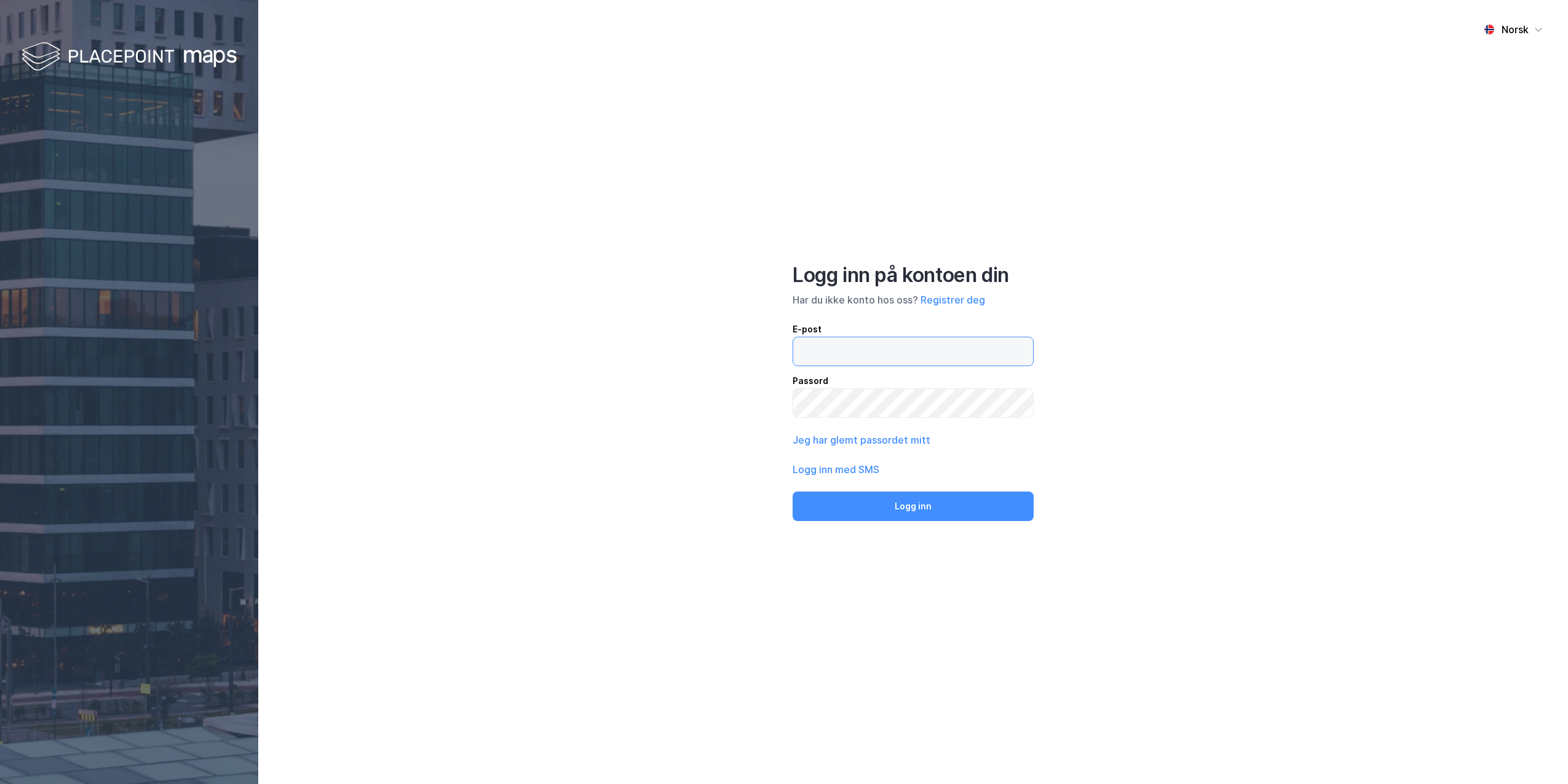
type input "[PERSON_NAME][EMAIL_ADDRESS][DOMAIN_NAME]"
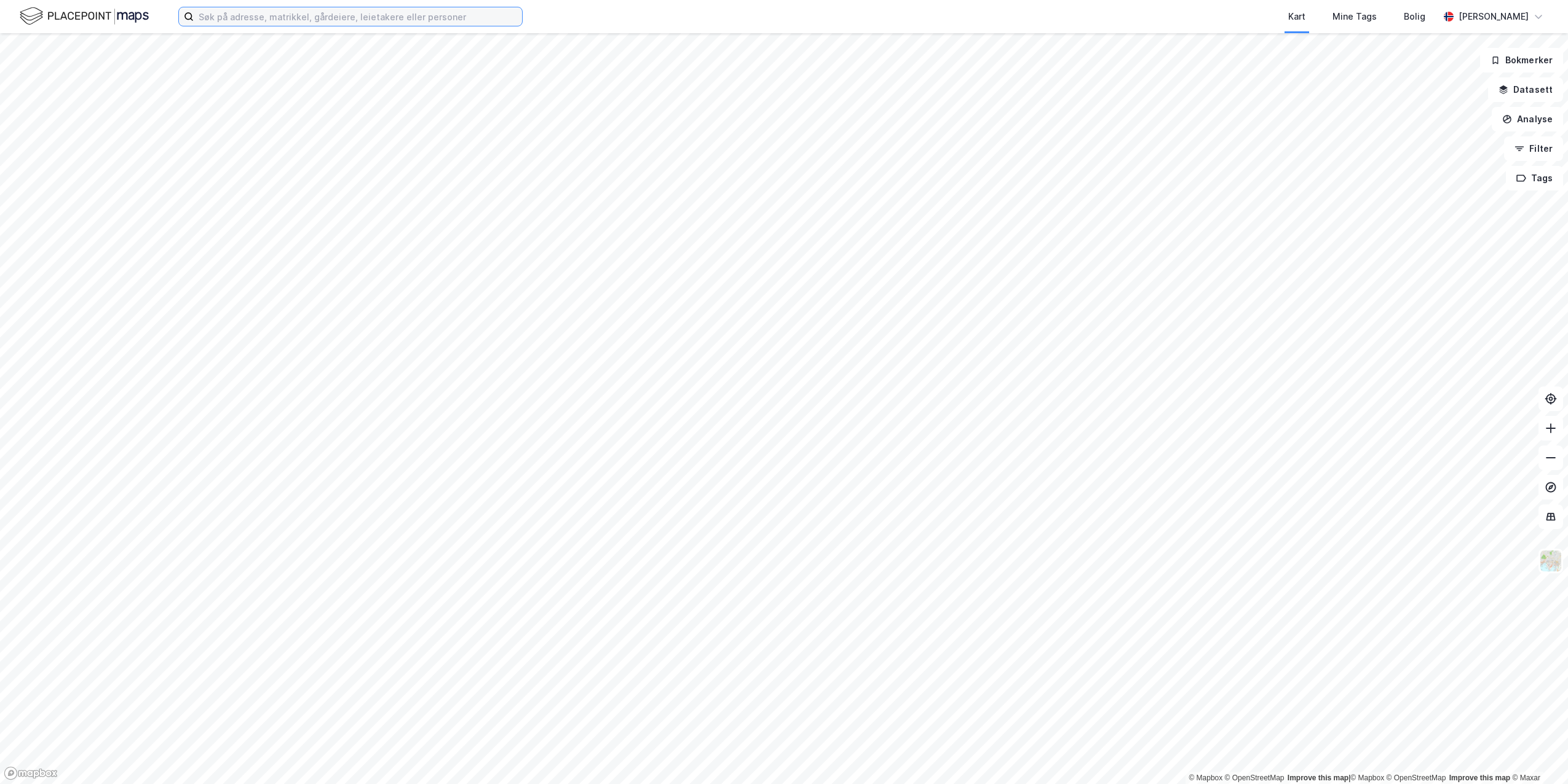
click at [276, 17] on input at bounding box center [358, 17] width 328 height 19
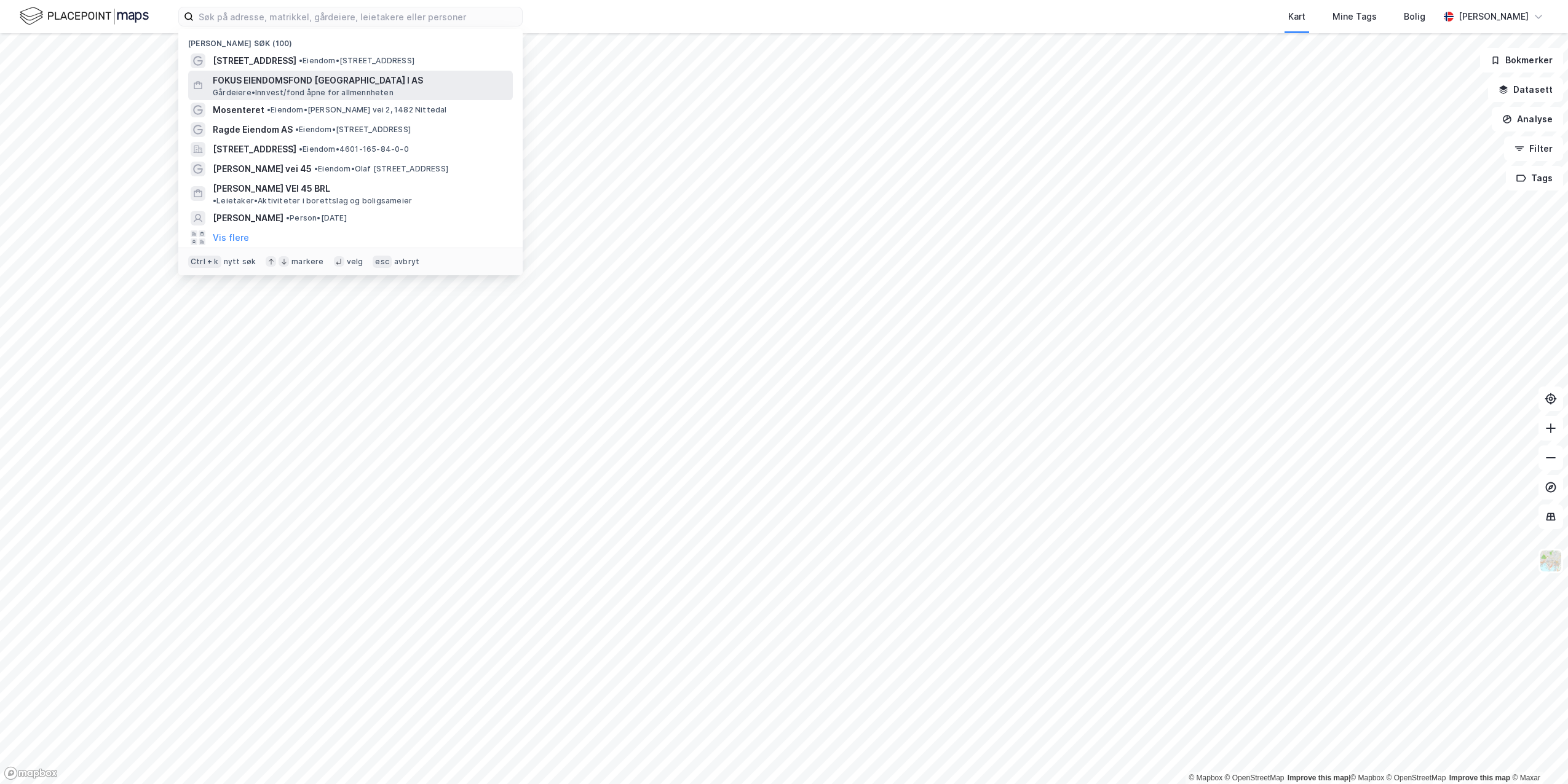
click at [254, 81] on span "FOKUS EIENDOMSFOND [GEOGRAPHIC_DATA] I AS" at bounding box center [360, 80] width 295 height 15
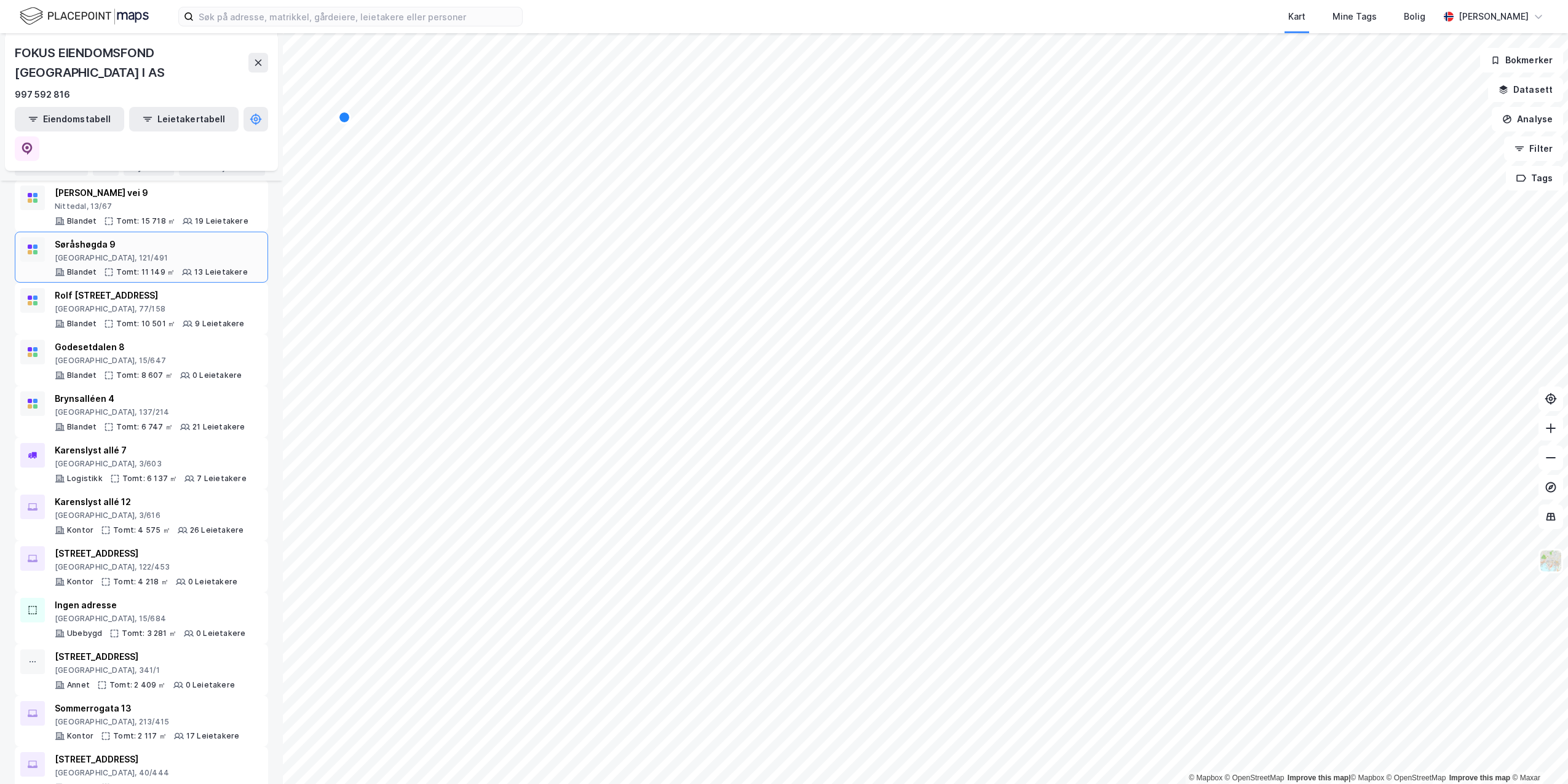
scroll to position [184, 0]
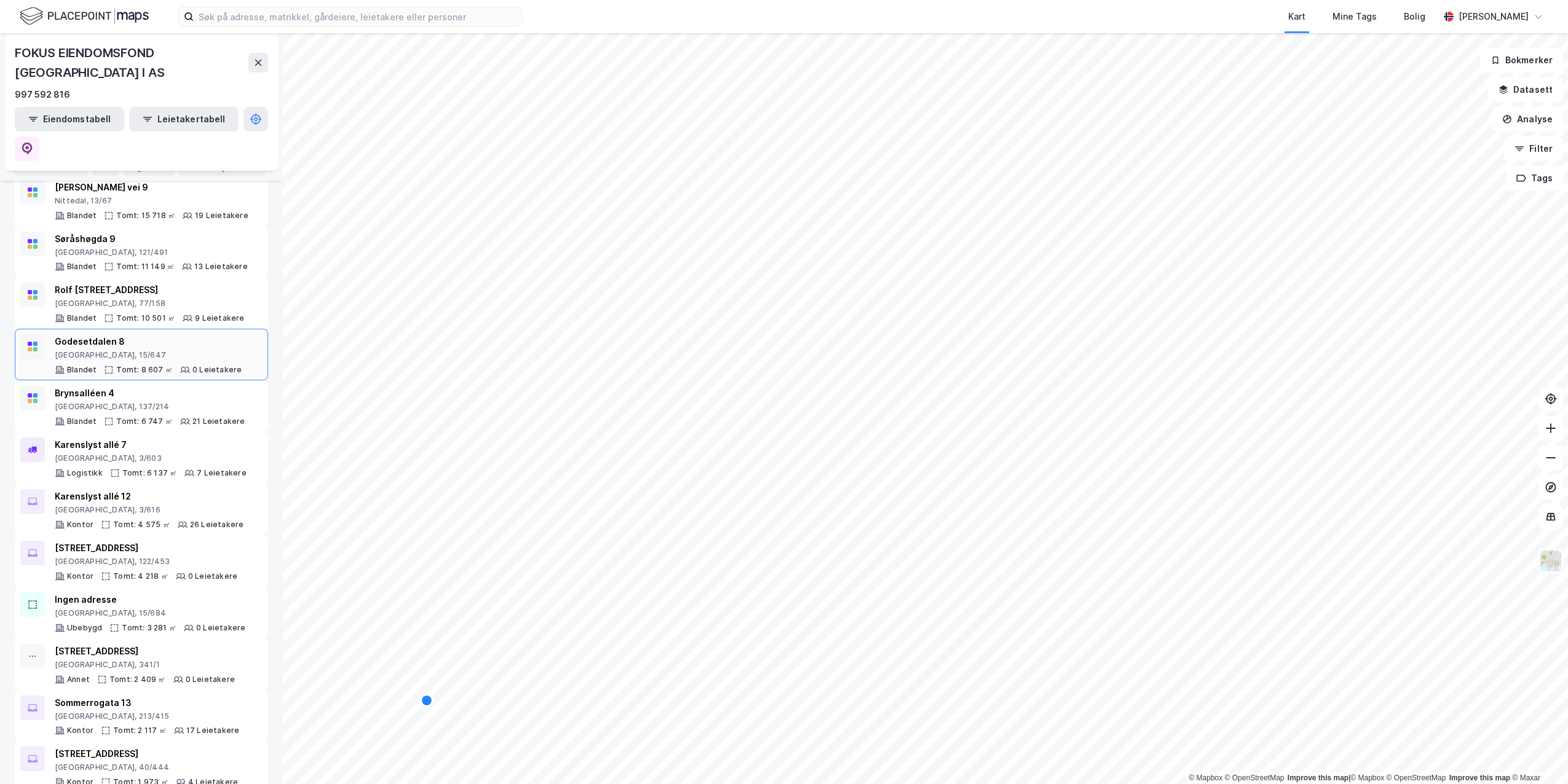
click at [131, 350] on div "[GEOGRAPHIC_DATA], 15/647" at bounding box center [148, 355] width 187 height 10
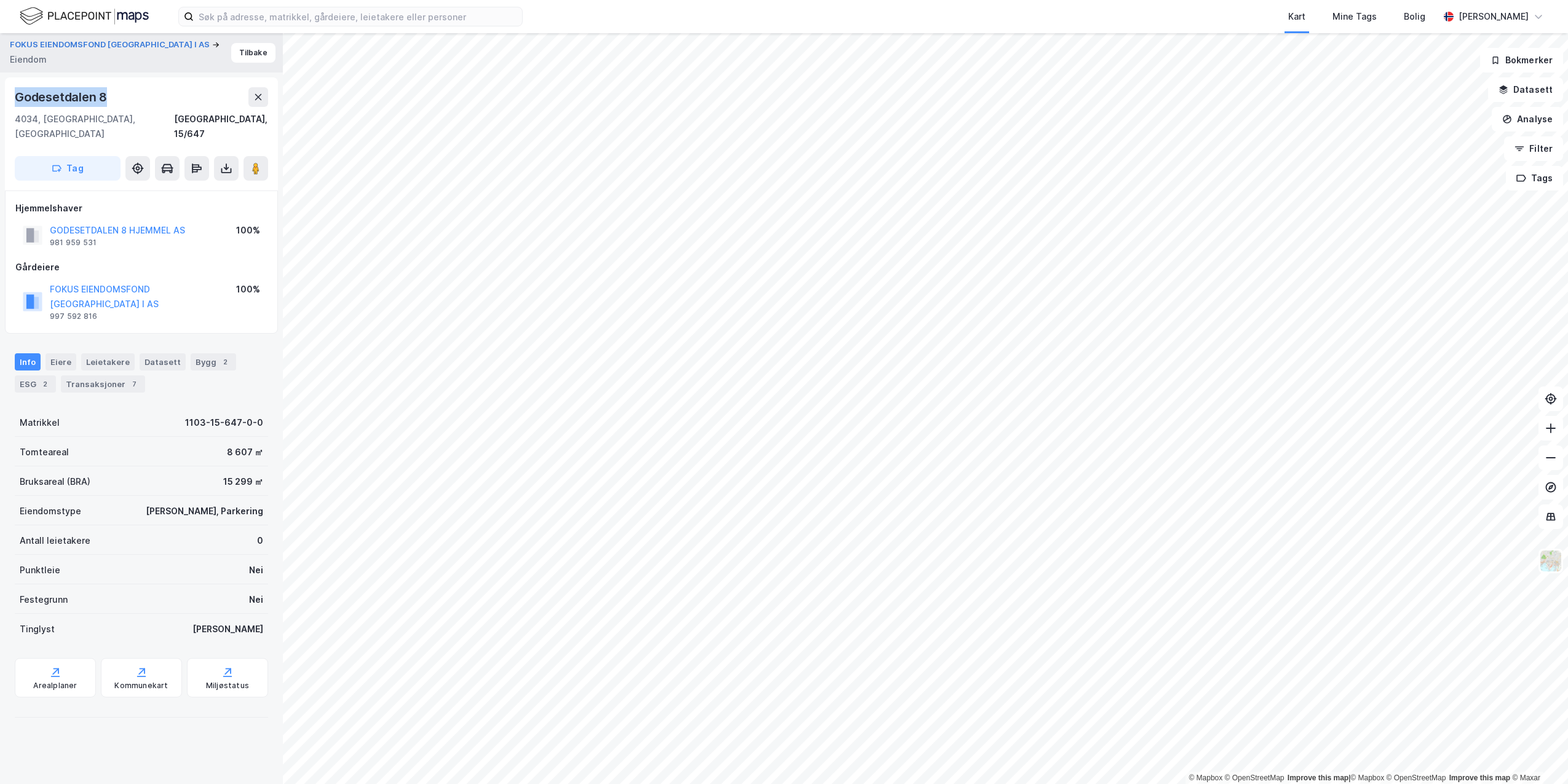
drag, startPoint x: 127, startPoint y: 104, endPoint x: 19, endPoint y: 100, distance: 108.1
click at [19, 100] on div "Godesetdalen 8" at bounding box center [141, 97] width 254 height 20
copy div "Godesetdalen 8"
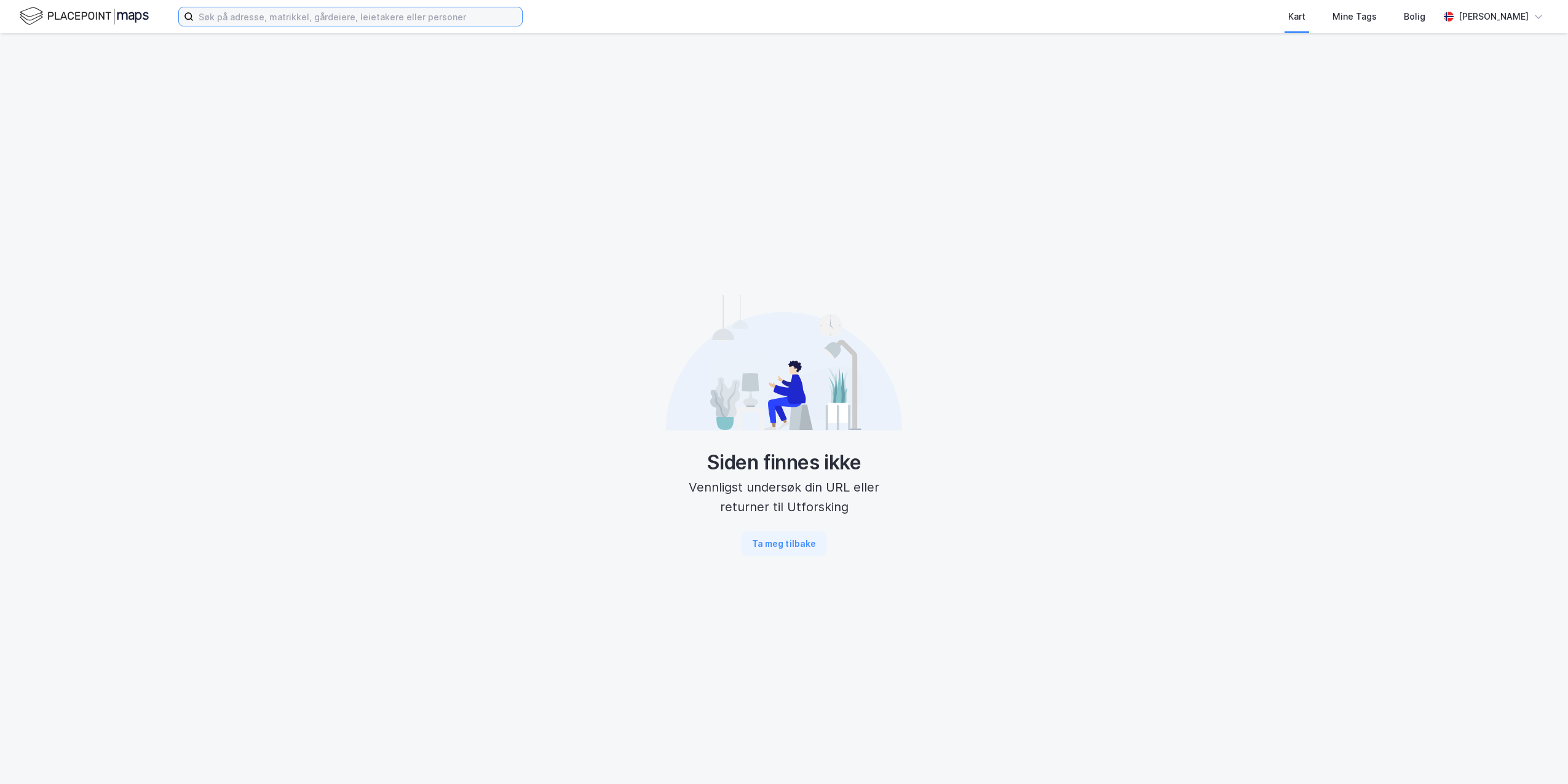
click at [255, 19] on input at bounding box center [358, 17] width 328 height 19
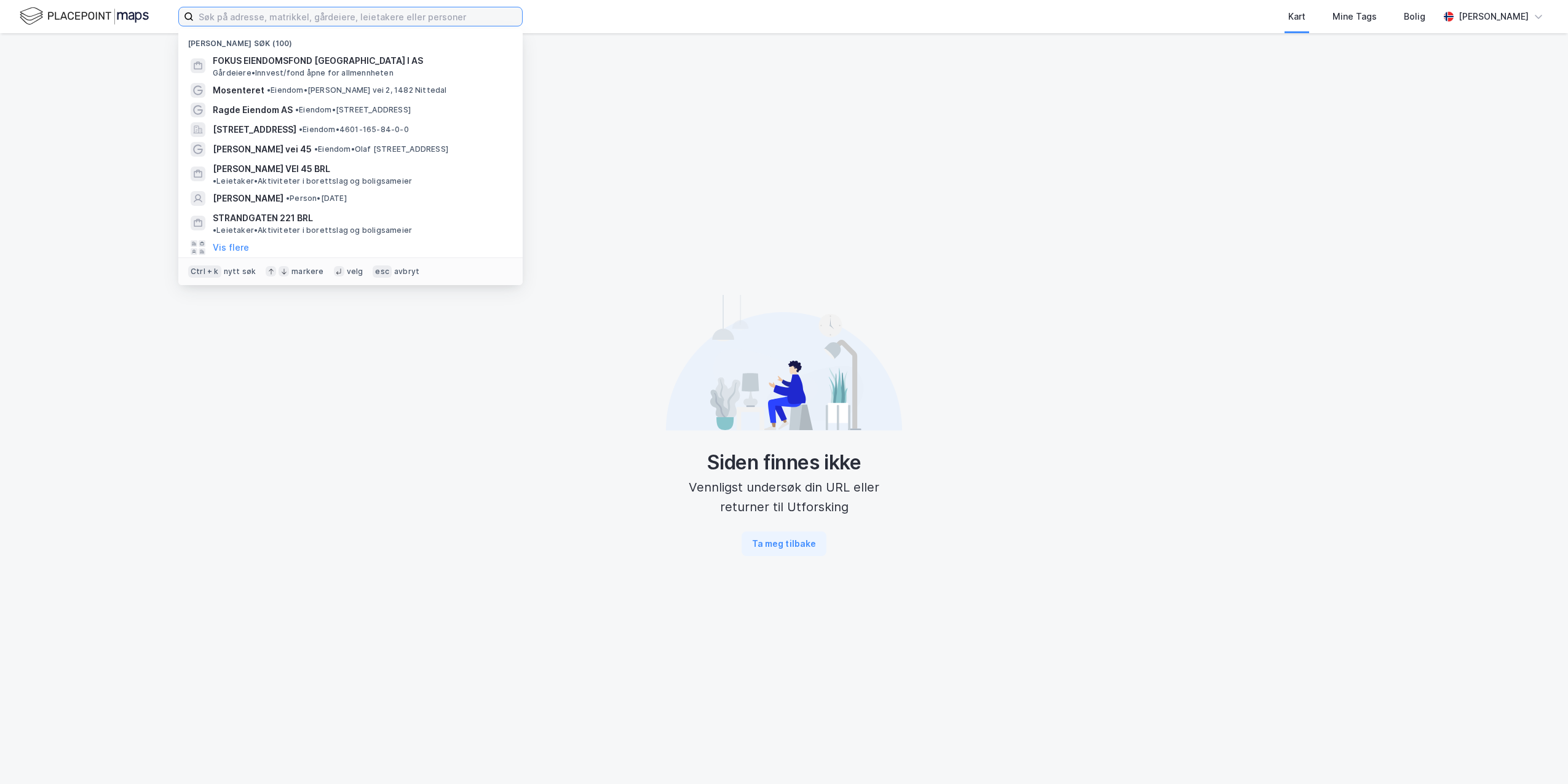
paste input "[STREET_ADDRESS]"
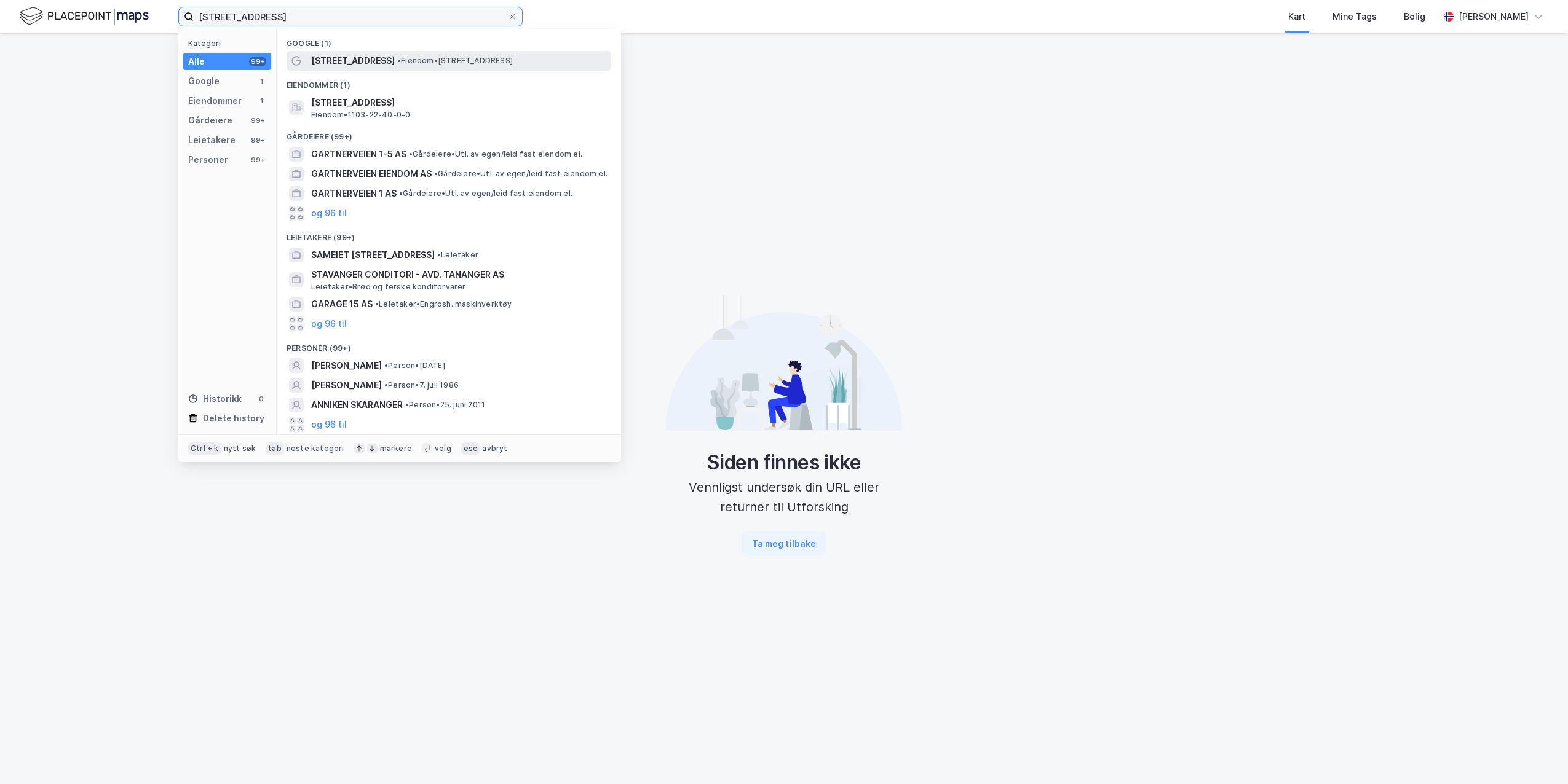
drag, startPoint x: 270, startPoint y: 17, endPoint x: 403, endPoint y: 59, distance: 139.5
click at [341, 23] on input "[STREET_ADDRESS]" at bounding box center [351, 17] width 314 height 19
type input "[STREET_ADDRESS]"
click at [438, 65] on span "• Eiendom • [STREET_ADDRESS]" at bounding box center [455, 60] width 116 height 10
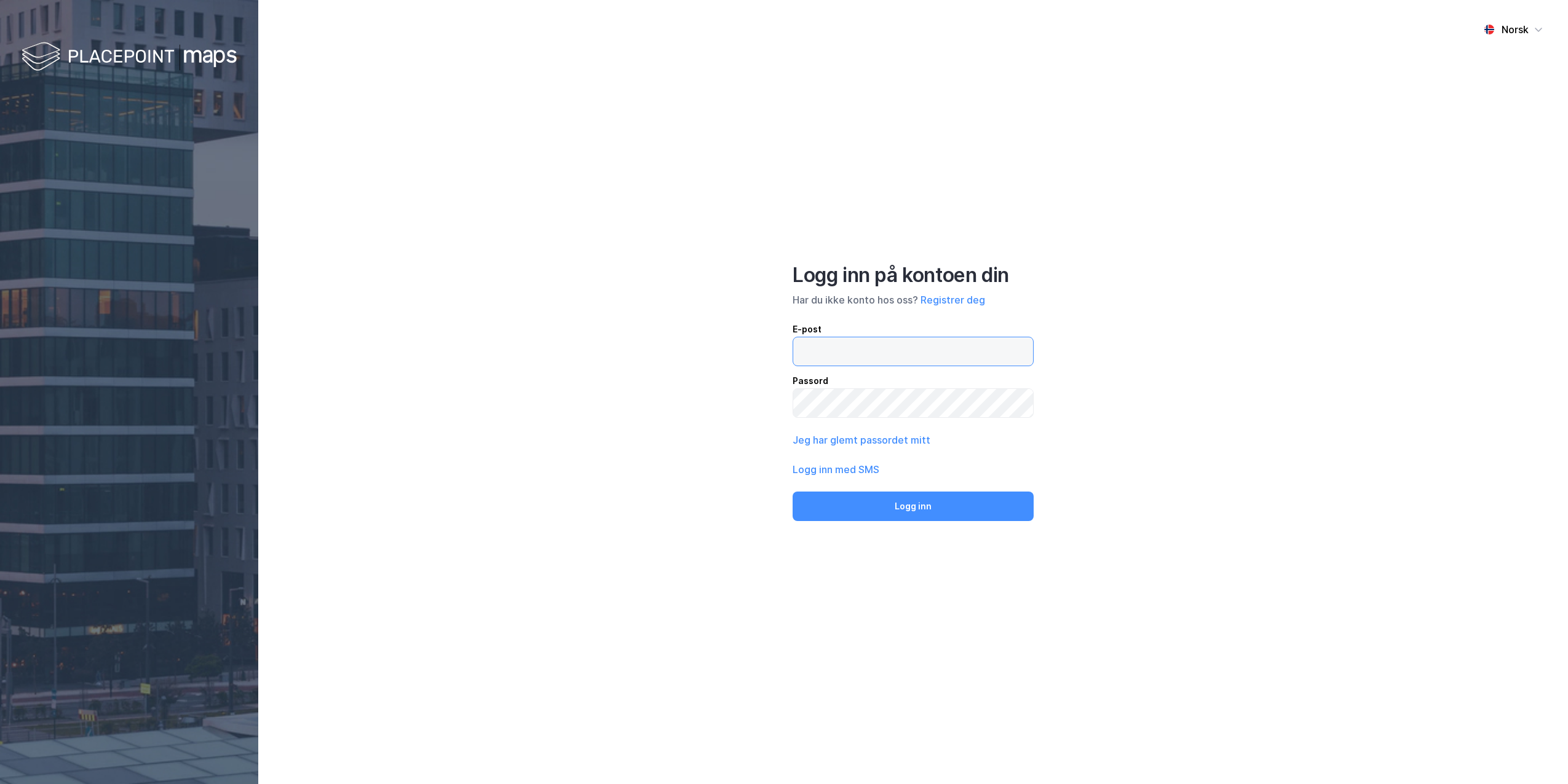
type input "[PERSON_NAME][EMAIL_ADDRESS][DOMAIN_NAME]"
click at [907, 518] on button "Logg inn" at bounding box center [913, 506] width 241 height 29
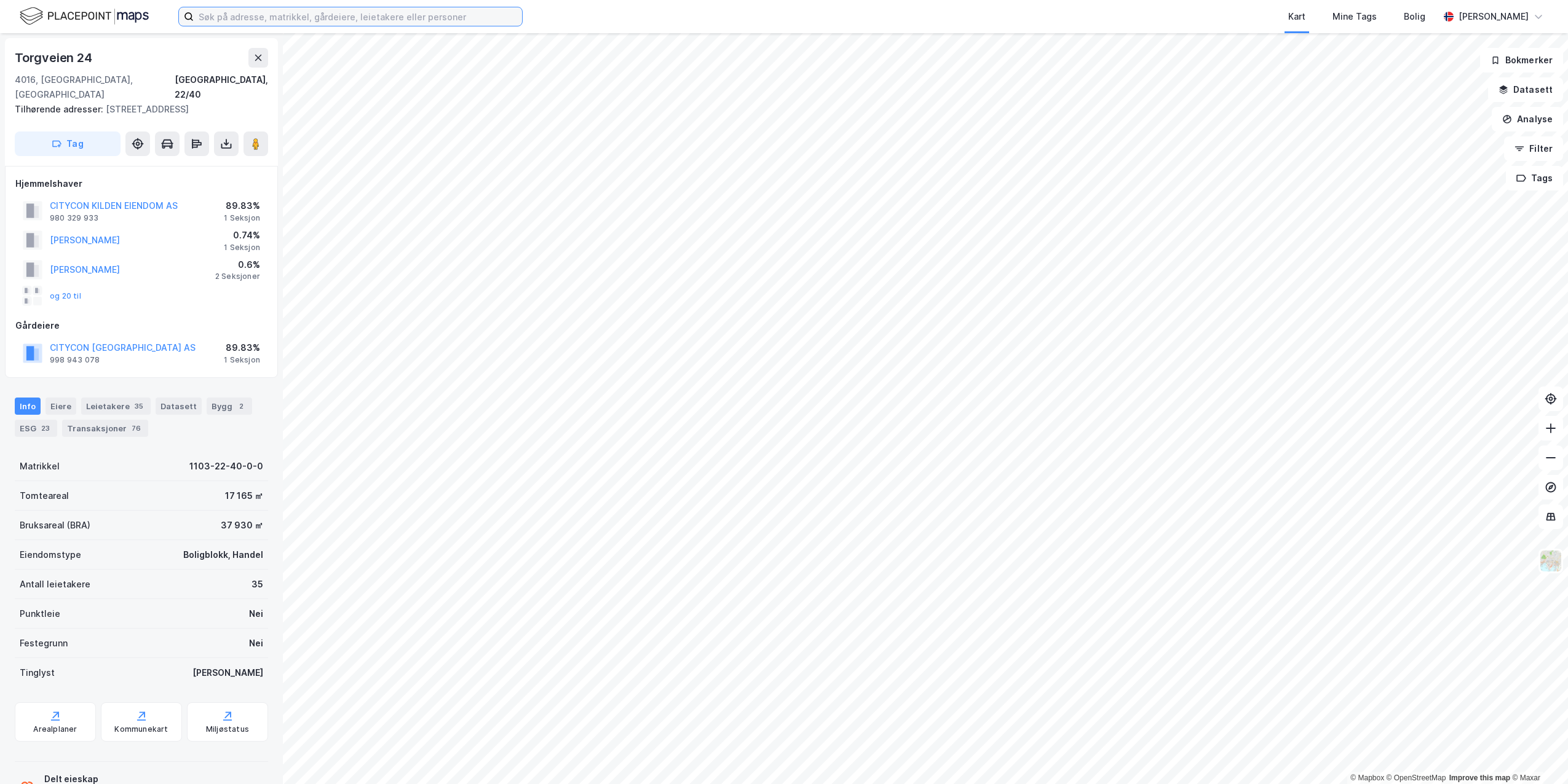
click at [265, 21] on input at bounding box center [358, 17] width 328 height 19
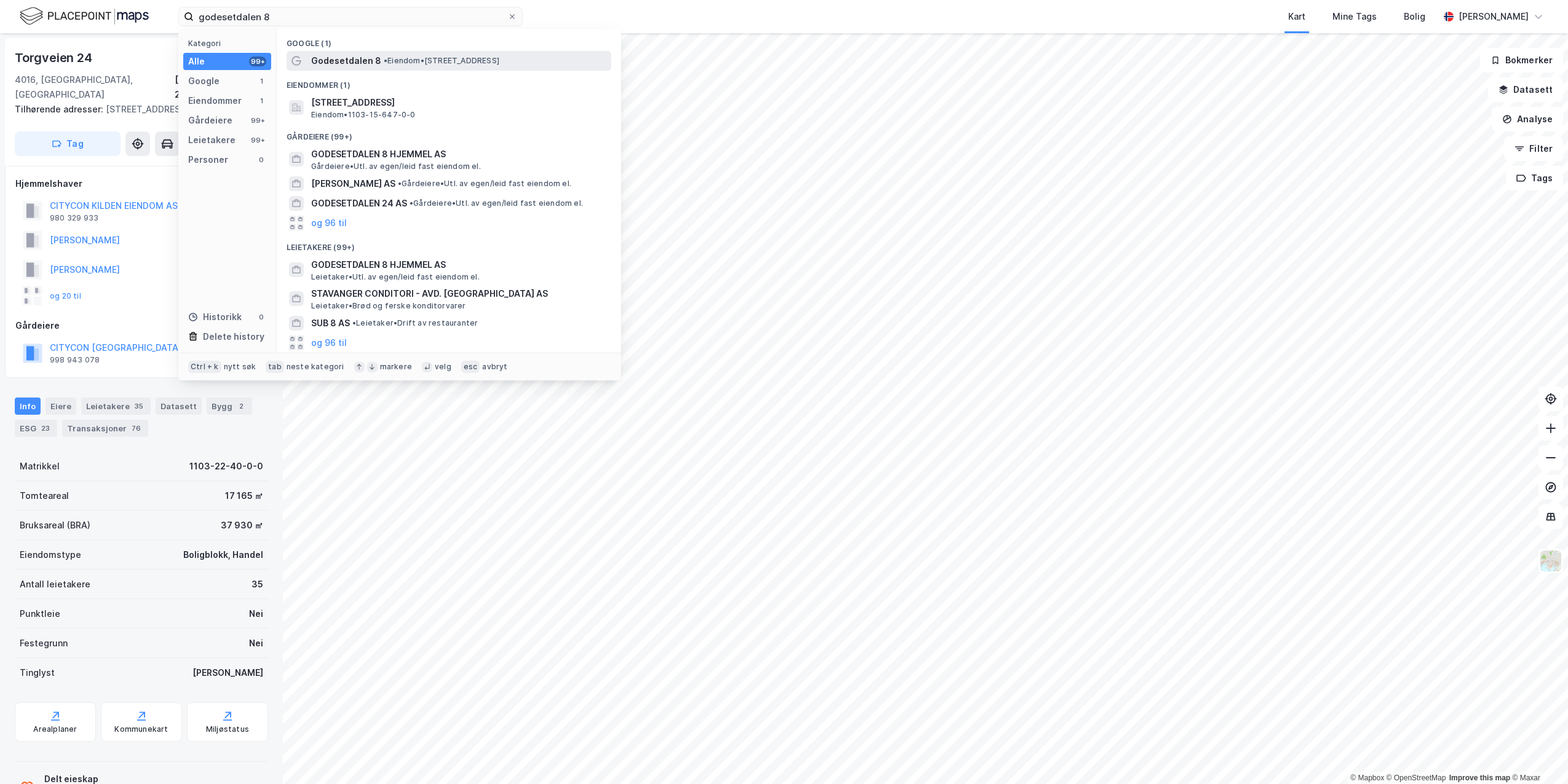
click at [424, 56] on span "• Eiendom • [STREET_ADDRESS]" at bounding box center [441, 60] width 116 height 10
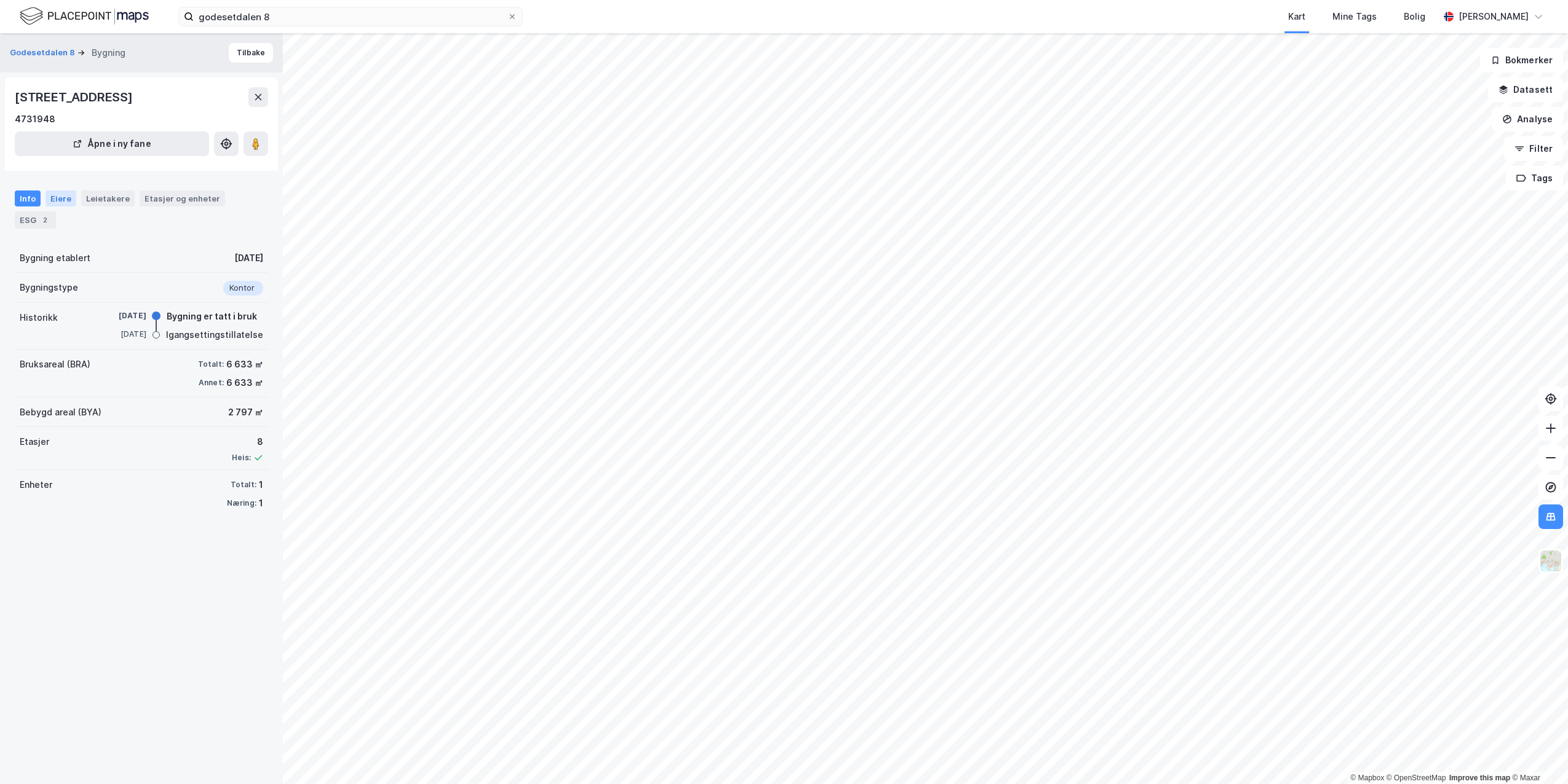
click at [50, 201] on div "Eiere" at bounding box center [61, 198] width 31 height 16
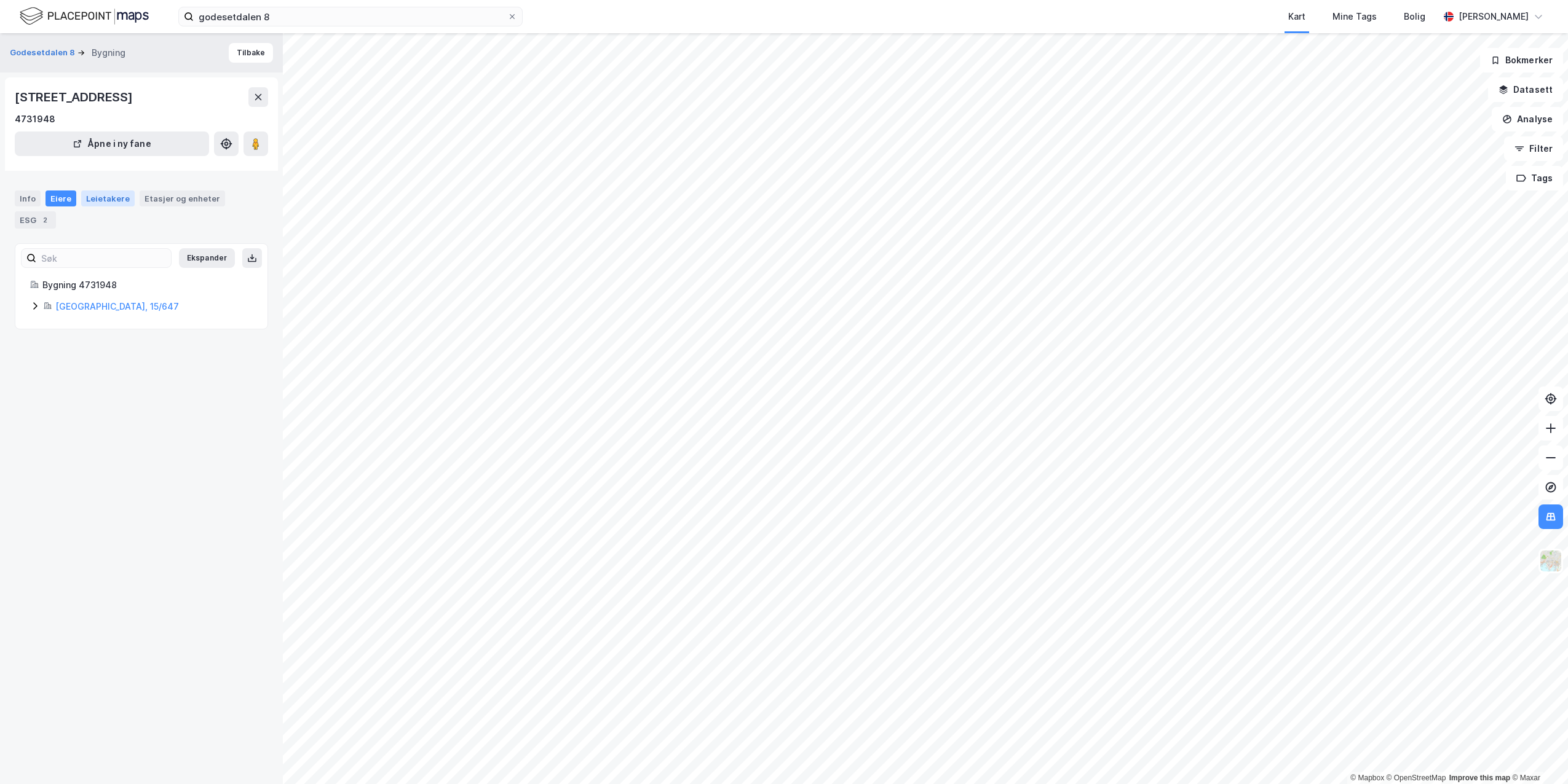
click at [92, 200] on div "Leietakere" at bounding box center [108, 198] width 54 height 16
click at [62, 200] on div "Eiere" at bounding box center [61, 198] width 31 height 16
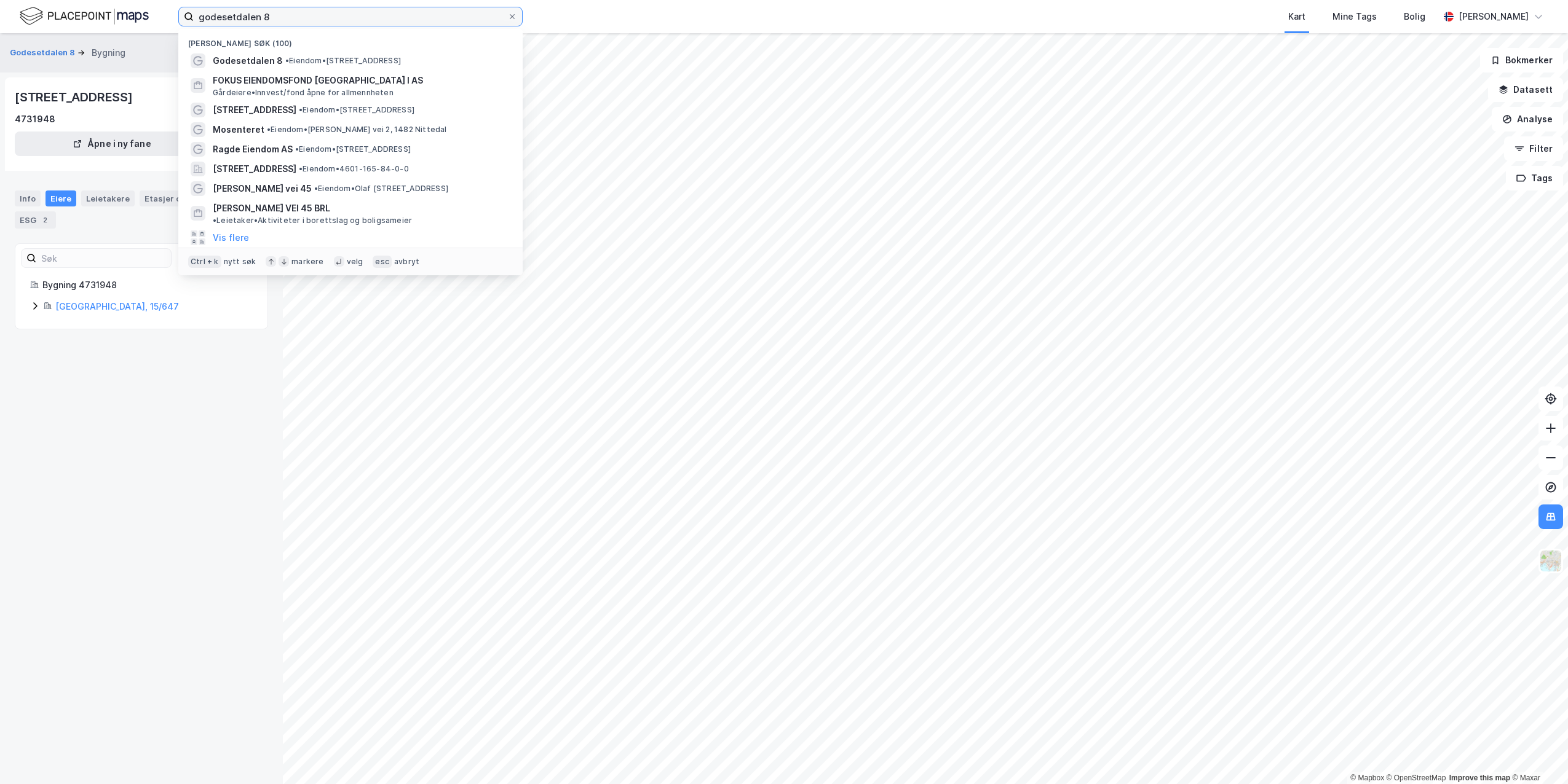
drag, startPoint x: 275, startPoint y: 13, endPoint x: 74, endPoint y: 0, distance: 201.4
click at [74, 0] on div "godesetdalen 8 Nylige søk (100) Godesetdalen 8 • Eiendom • [STREET_ADDRESS] FOK…" at bounding box center [784, 17] width 1568 height 33
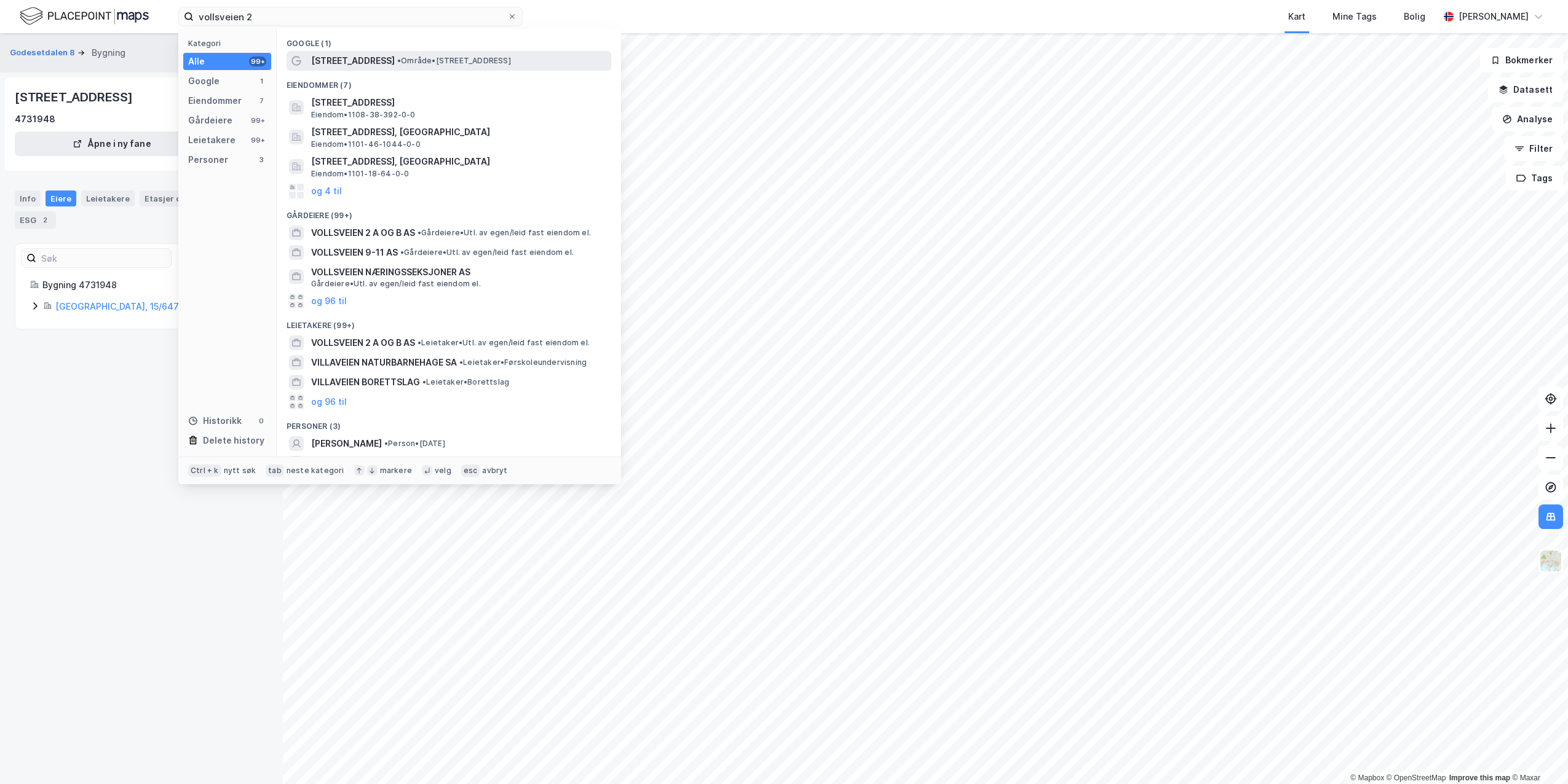
click at [343, 60] on span "[STREET_ADDRESS]" at bounding box center [353, 61] width 84 height 15
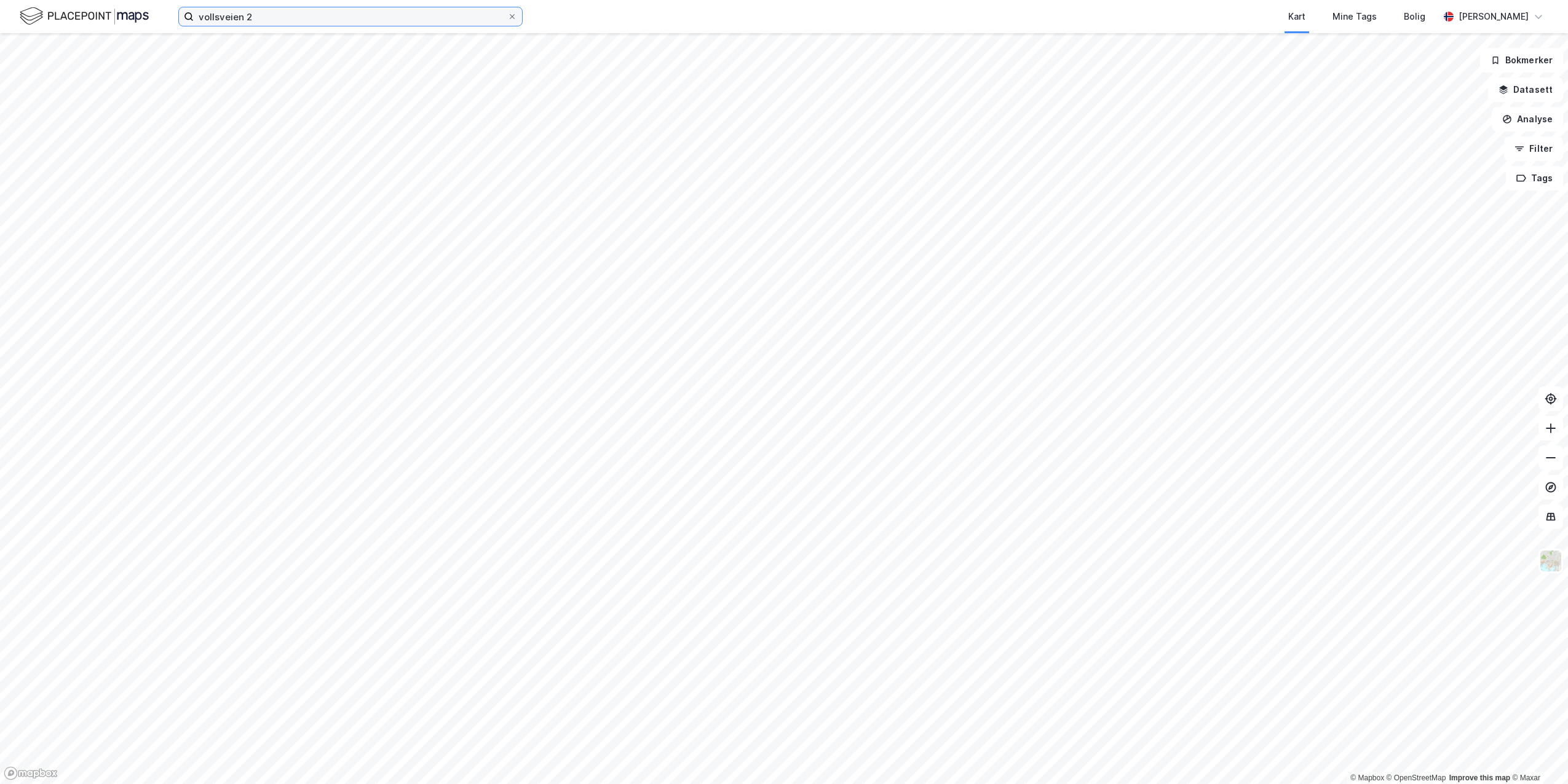
click at [298, 22] on input "vollsveien 2" at bounding box center [351, 17] width 314 height 19
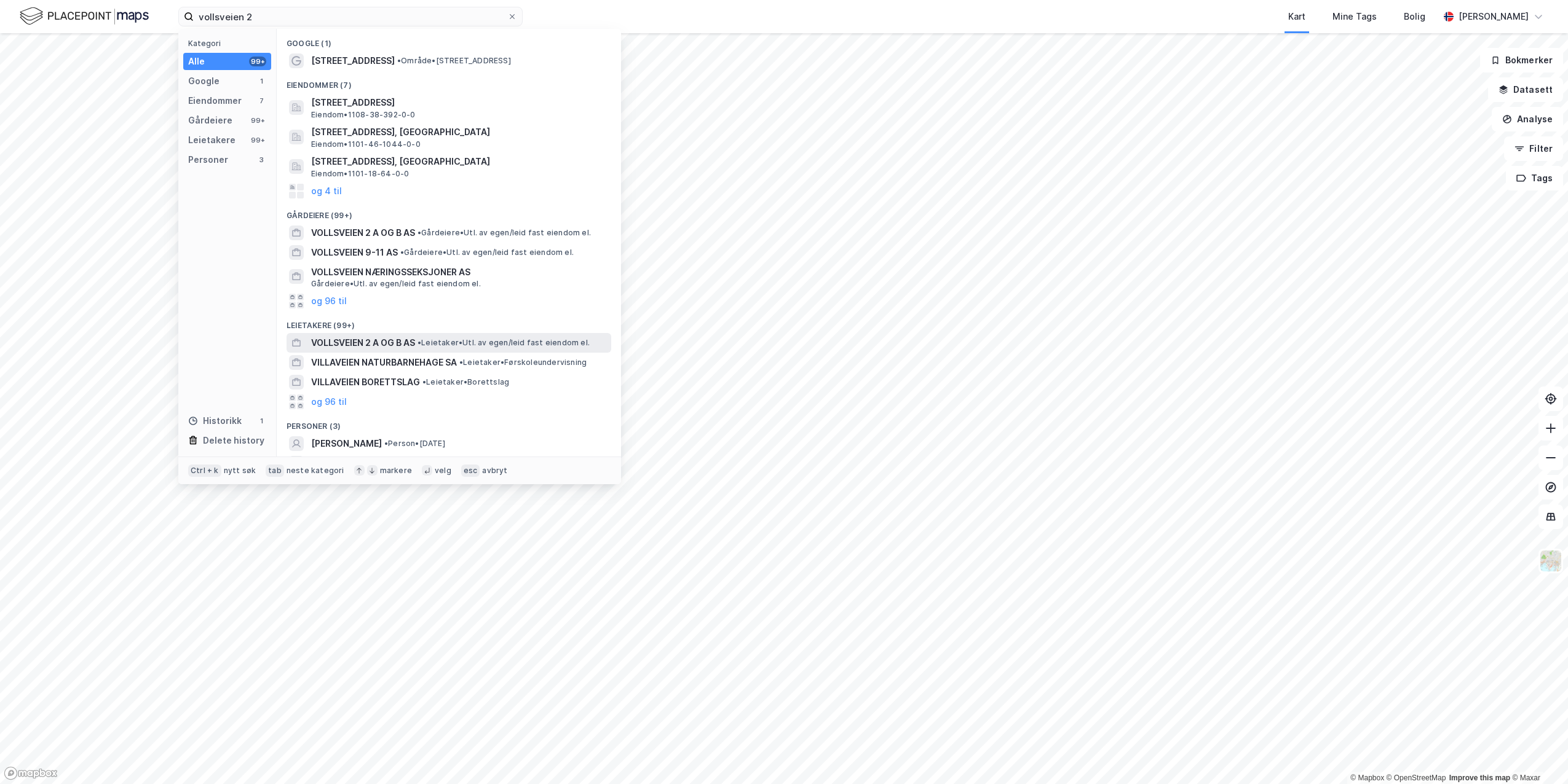
click at [393, 344] on span "VOLLSVEIEN 2 A OG B AS" at bounding box center [363, 342] width 104 height 15
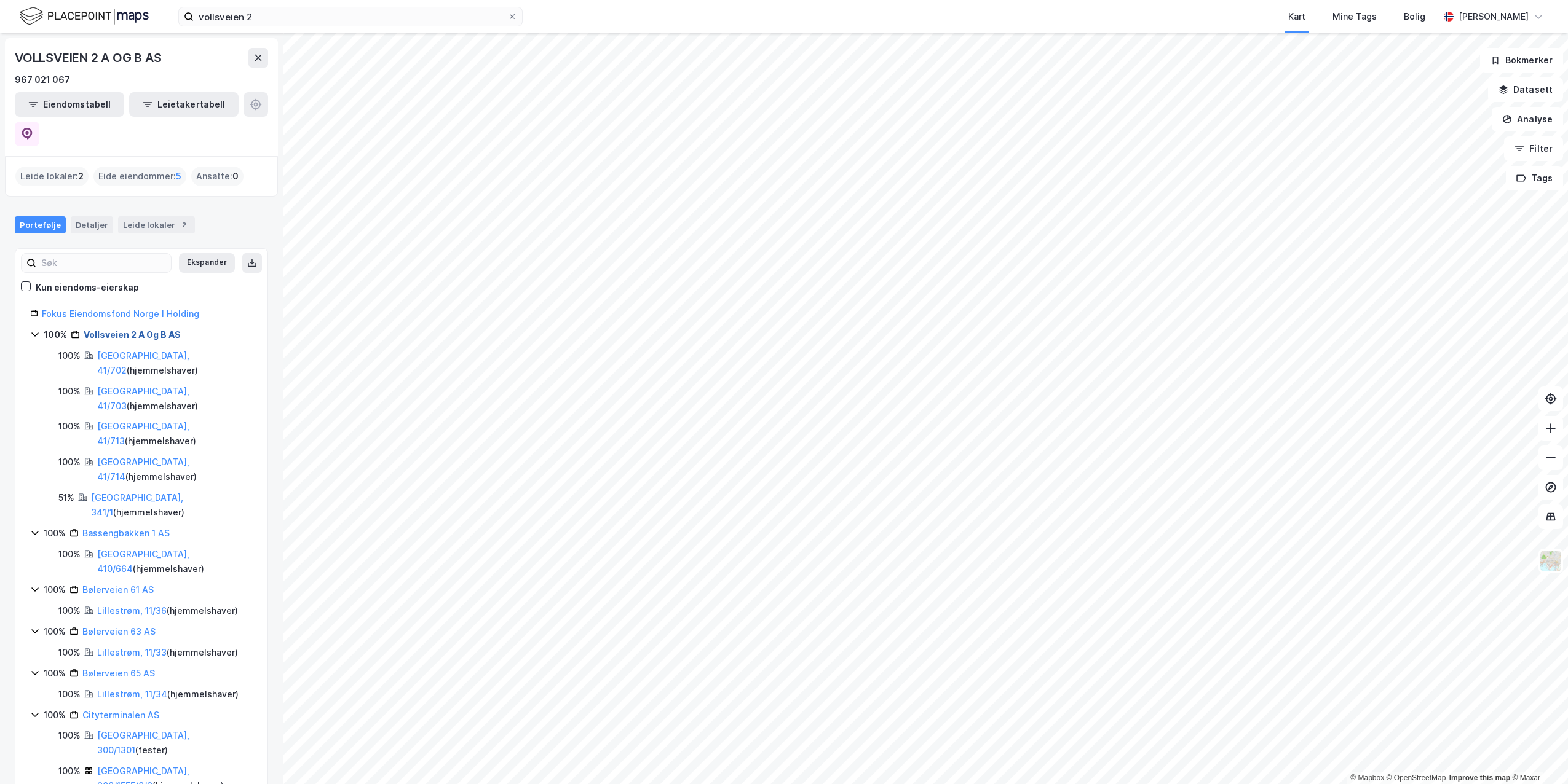
click at [119, 330] on link "Vollsveien 2 A Og B AS" at bounding box center [133, 335] width 97 height 10
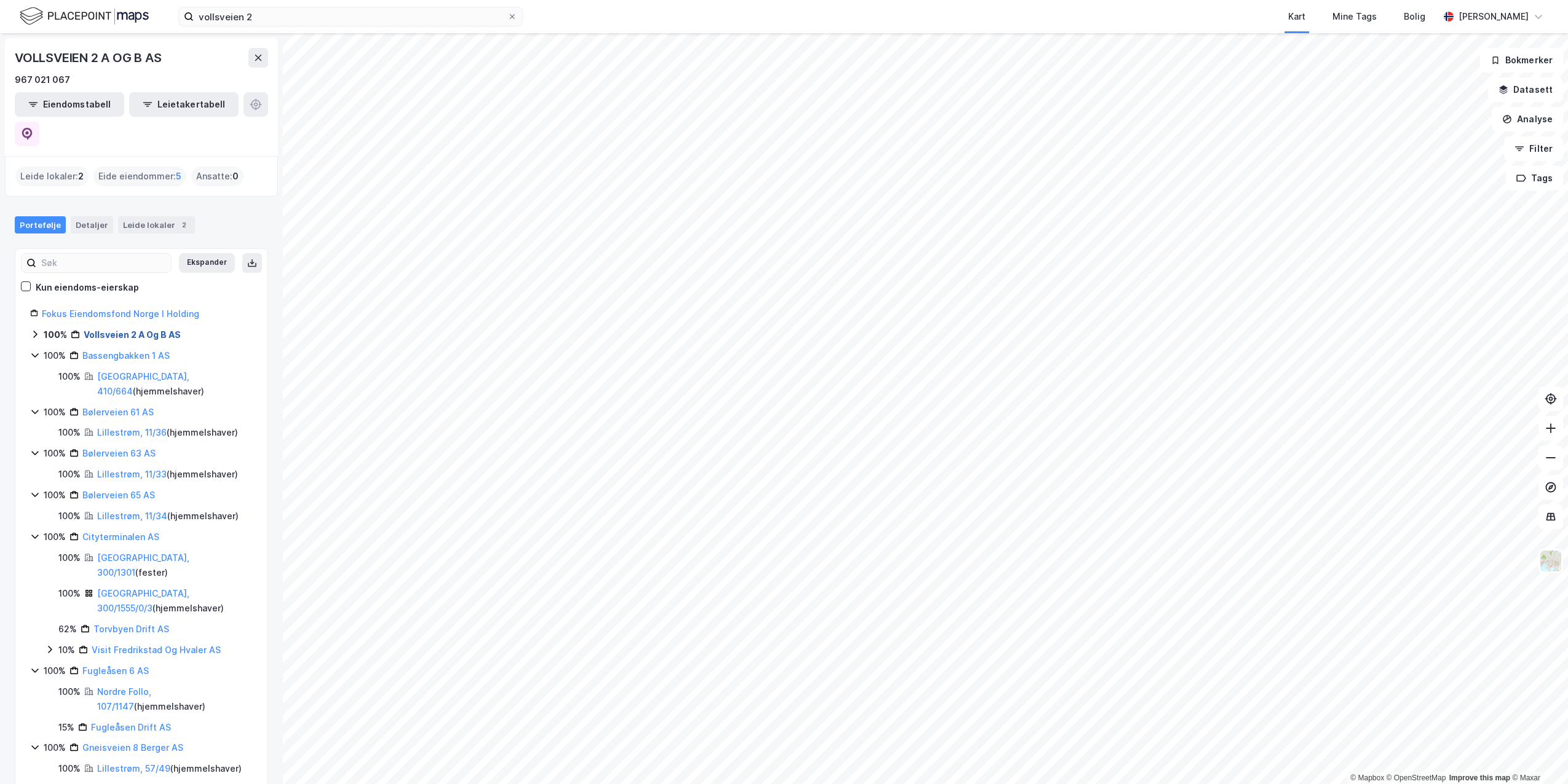
click at [119, 330] on link "Vollsveien 2 A Og B AS" at bounding box center [133, 335] width 97 height 10
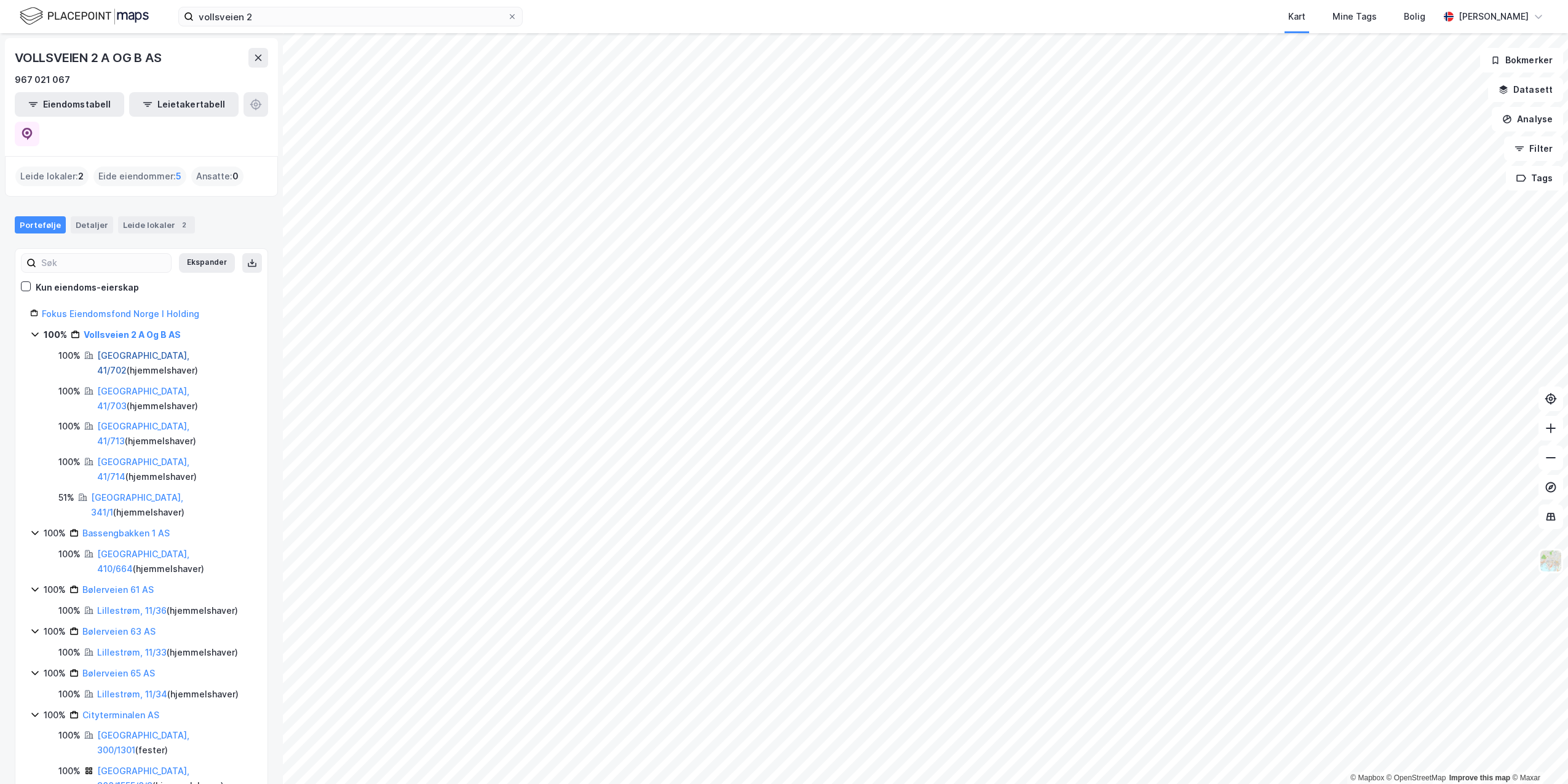
click at [115, 350] on link "[GEOGRAPHIC_DATA], 41/702" at bounding box center [143, 362] width 92 height 25
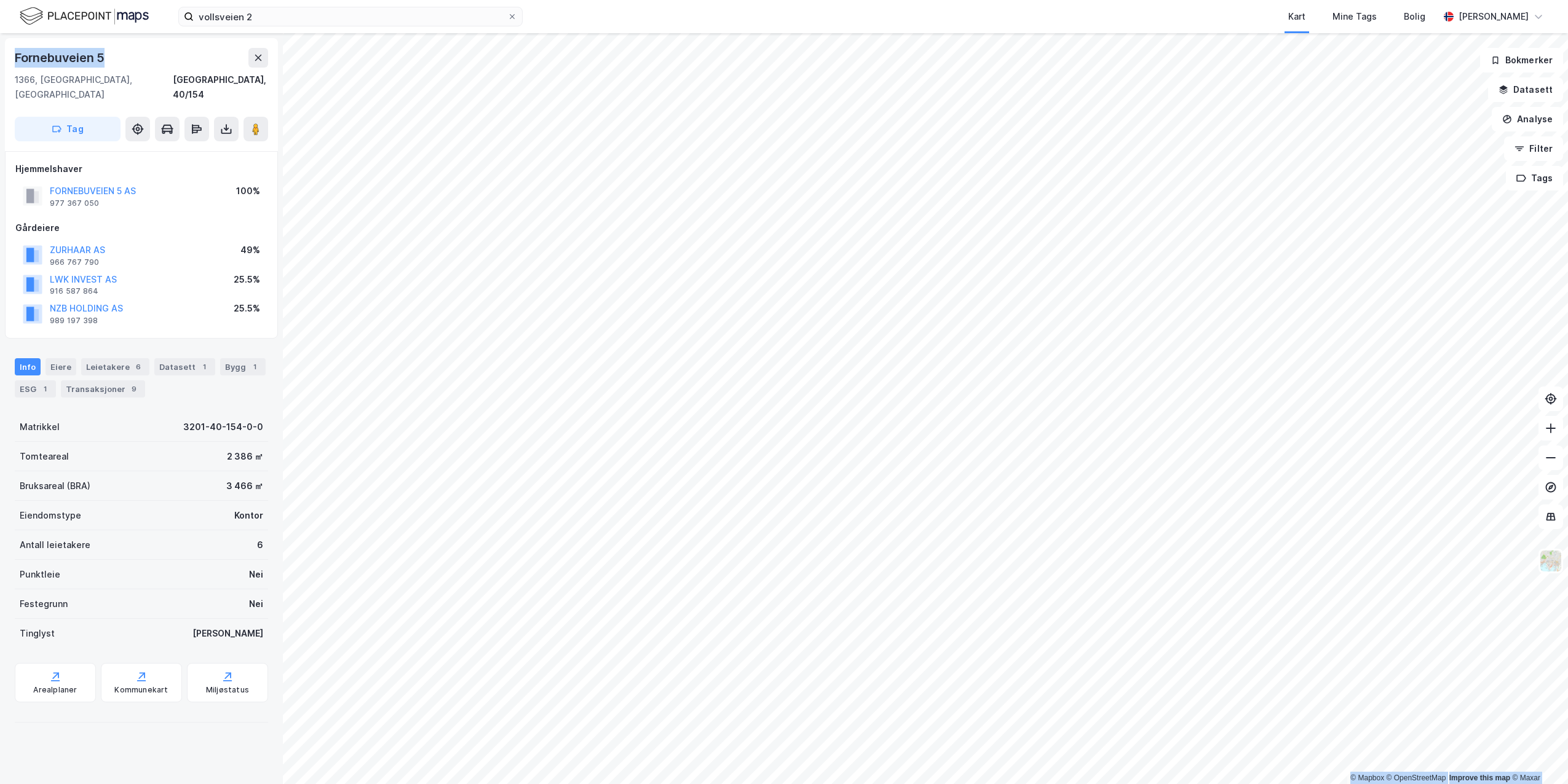
drag, startPoint x: 120, startPoint y: 51, endPoint x: -2, endPoint y: 58, distance: 122.2
click at [0, 58] on html "vollsveien 2 Kart Mine Tags Bolig [PERSON_NAME] © Mapbox © OpenStreetMap Improv…" at bounding box center [784, 392] width 1568 height 784
copy div "© Mapbox © OpenStreetMap Improve this map © [PERSON_NAME] 5"
click at [0, 0] on button "FORNEBUVEIEN 5 AS" at bounding box center [0, 0] width 0 height 0
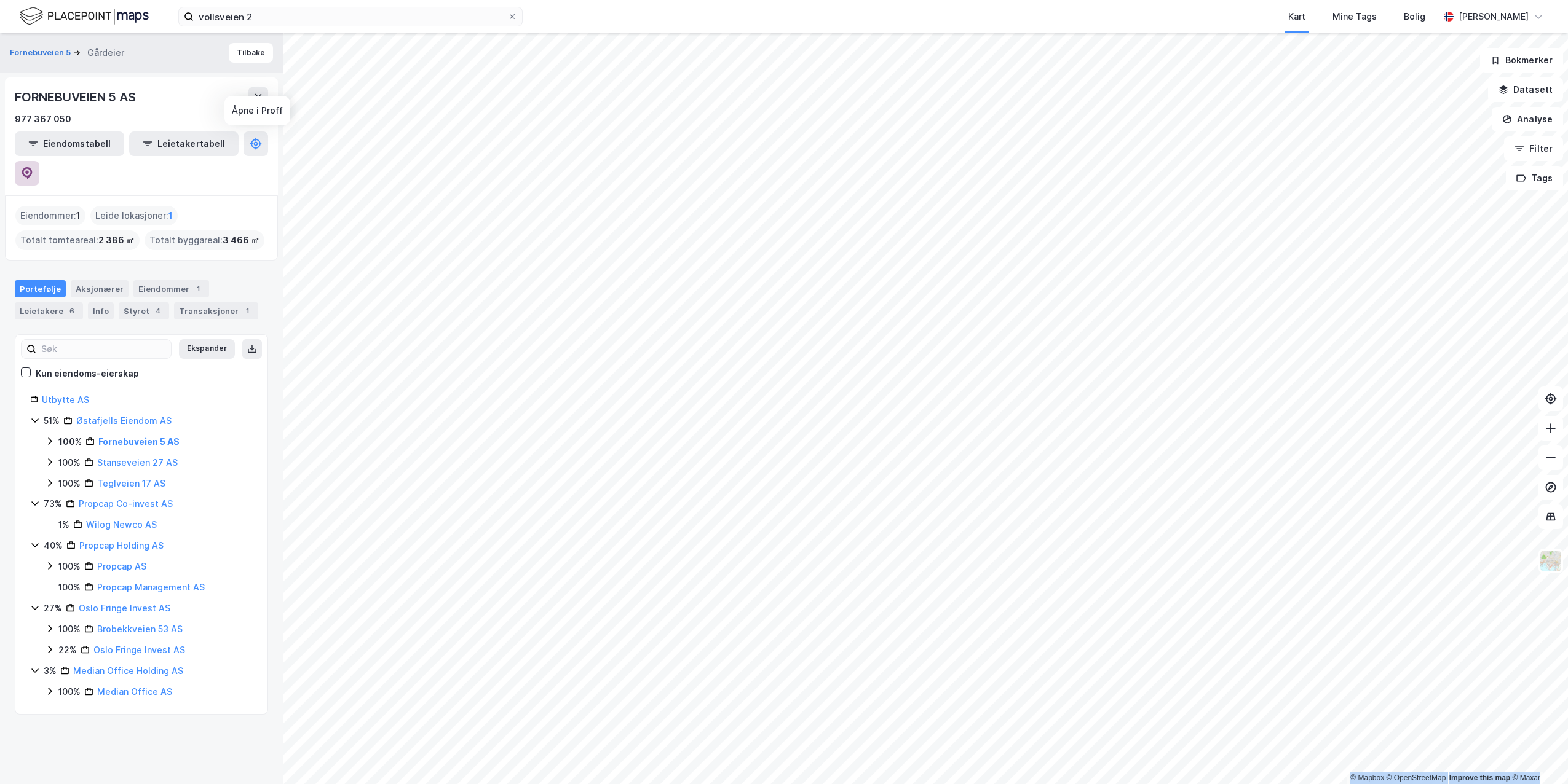
click at [39, 161] on button at bounding box center [27, 173] width 24 height 24
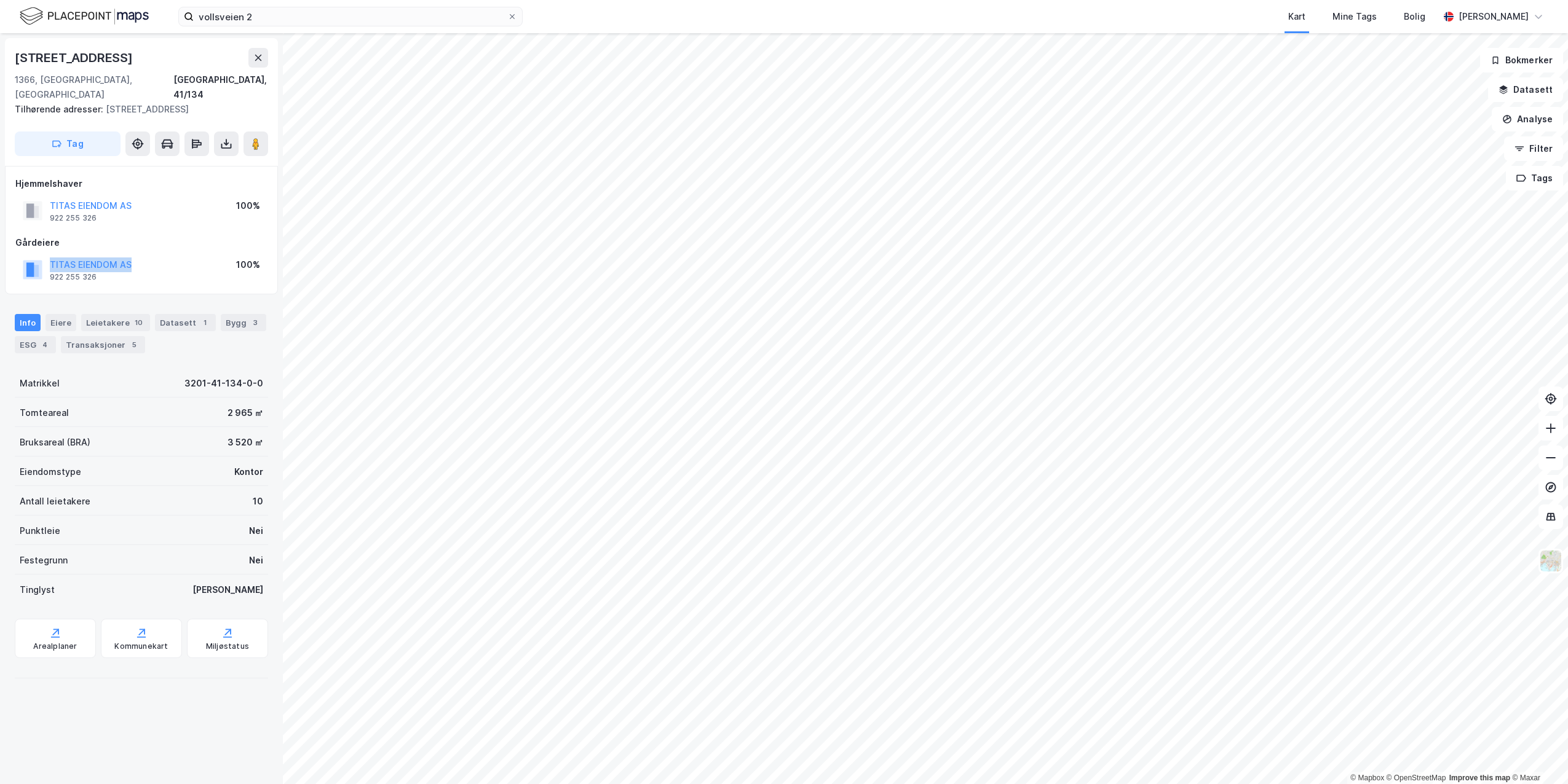
drag, startPoint x: 140, startPoint y: 246, endPoint x: 49, endPoint y: 243, distance: 91.0
click at [49, 255] on div "TITAS EIENDOM AS 922 255 326 100%" at bounding box center [141, 270] width 252 height 29
copy button "TITAS EIENDOM AS"
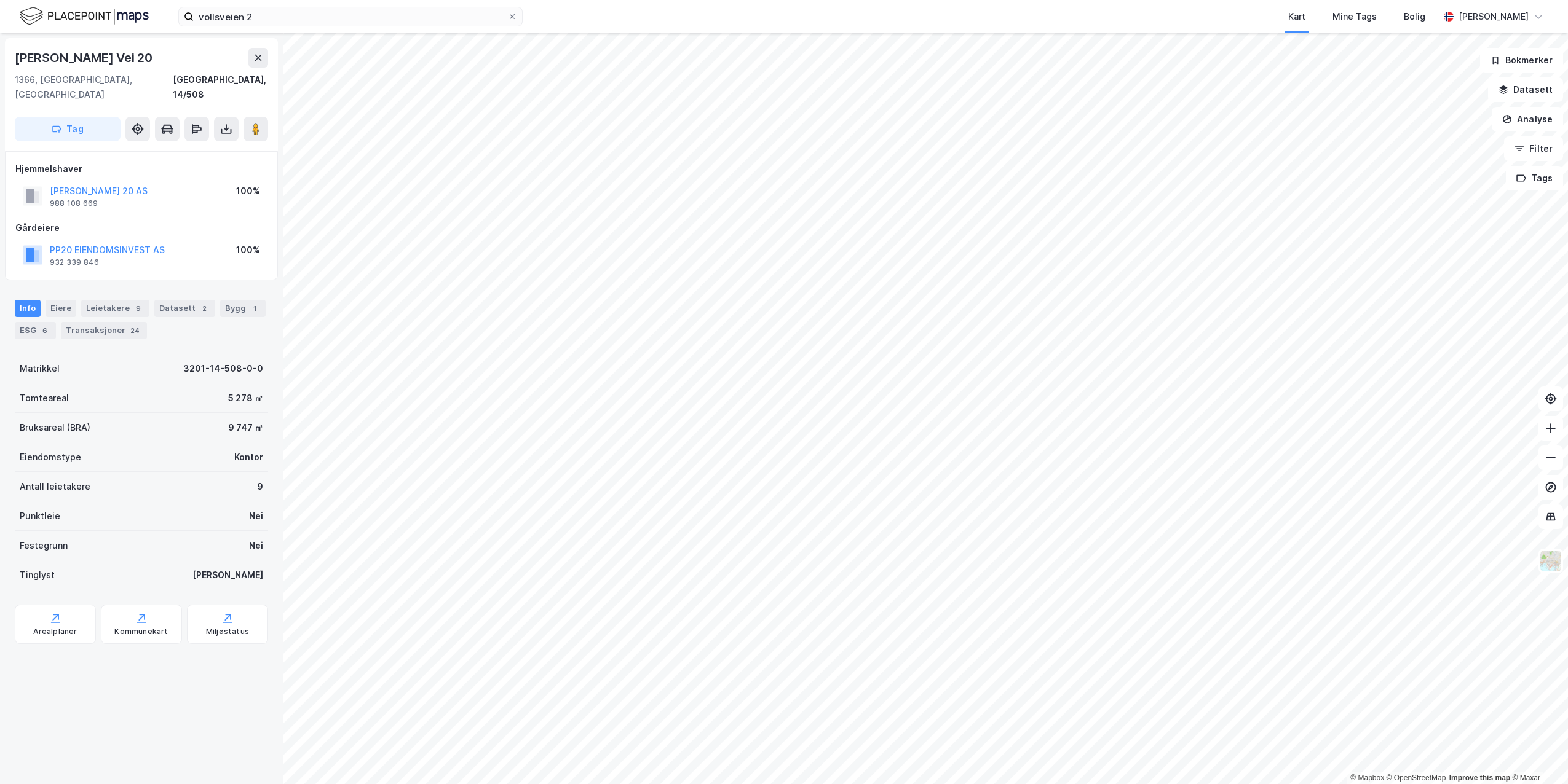
click at [578, 783] on html "vollsveien 2 Kart Mine Tags Bolig [PERSON_NAME] © Mapbox © OpenStreetMap Improv…" at bounding box center [784, 392] width 1568 height 784
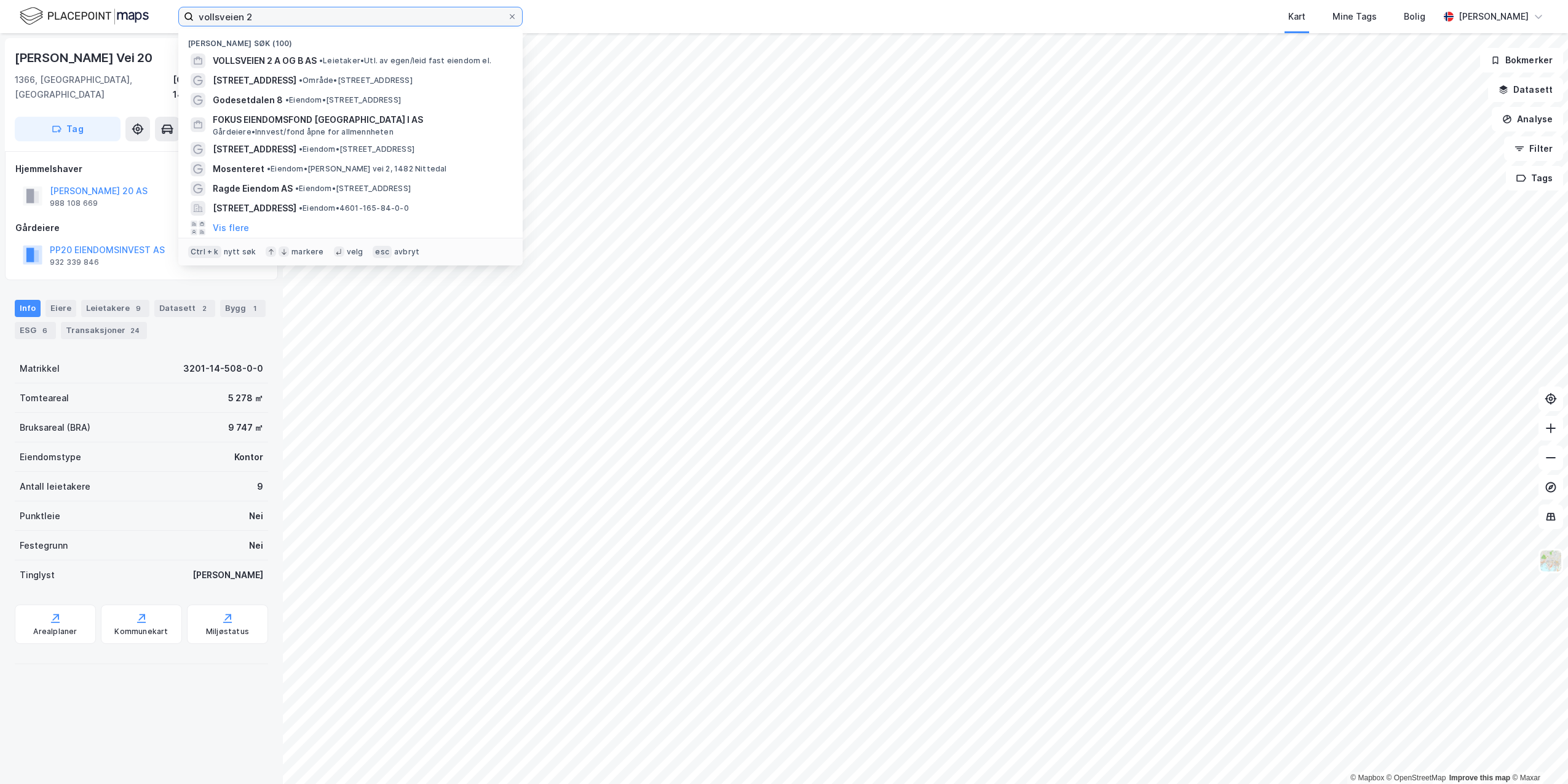
drag, startPoint x: 295, startPoint y: 15, endPoint x: 549, endPoint y: 29, distance: 254.4
click at [126, 10] on div "vollsveien 2 Nylige søk (100) VOLLSVEIEN 2 A OG B AS • Leietaker • Utl. av egen…" at bounding box center [784, 17] width 1568 height 33
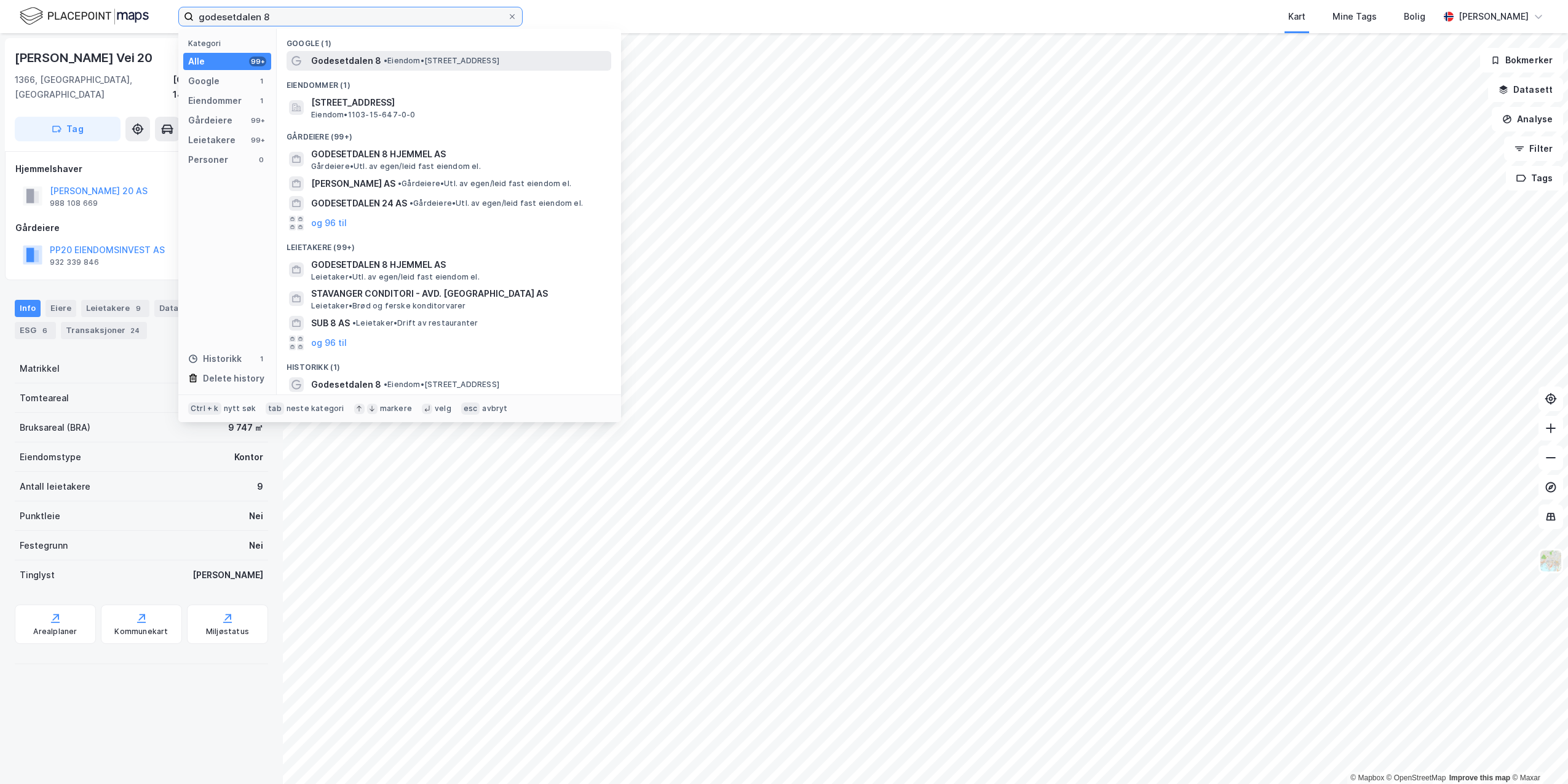
type input "godesetdalen 8"
click at [418, 70] on div "Godesetdalen 8 • Eiendom • [STREET_ADDRESS]" at bounding box center [449, 61] width 325 height 20
